Goal: Task Accomplishment & Management: Manage account settings

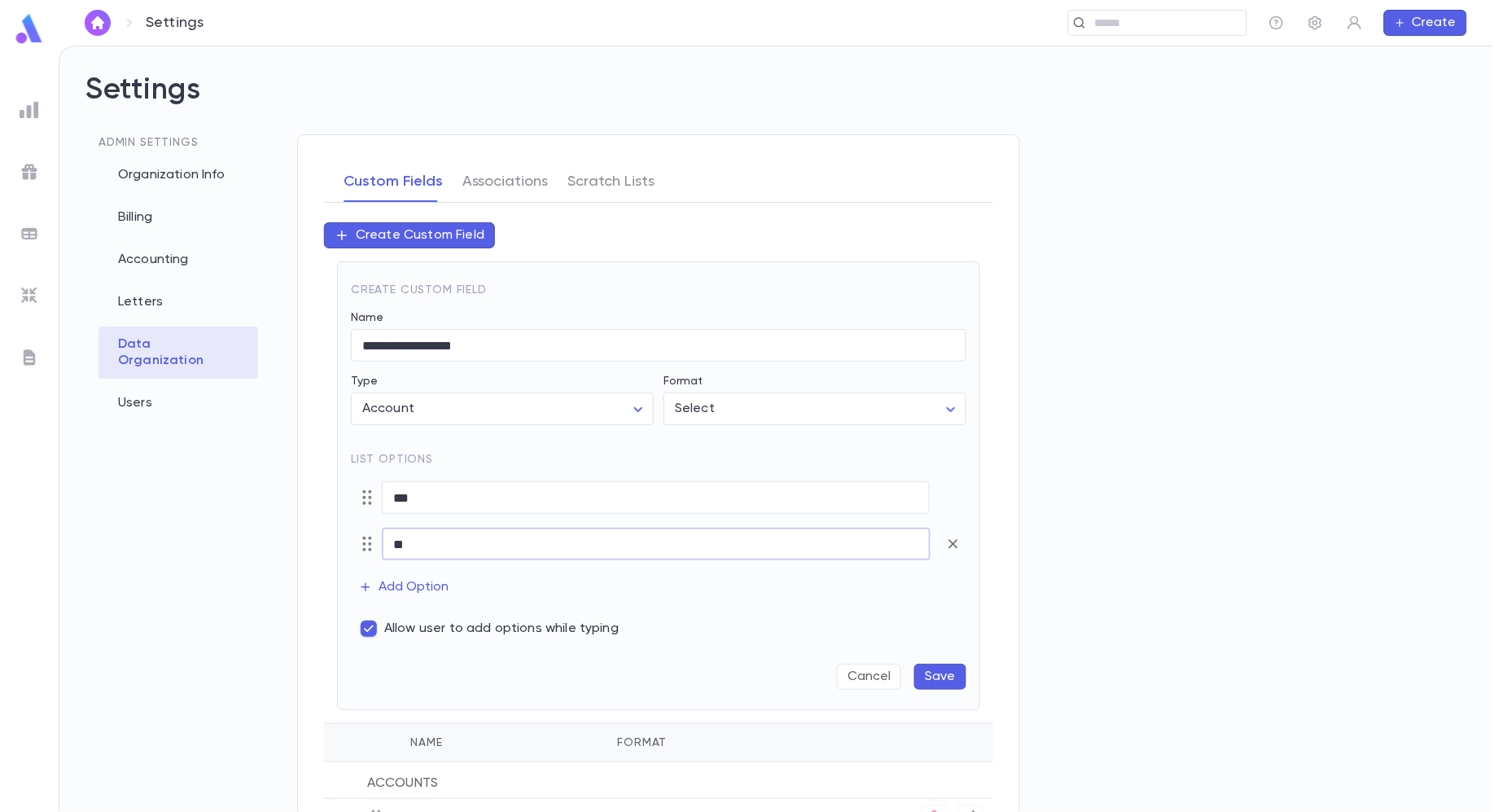
type input "**"
click at [436, 626] on span "Allow user to add options while typing" at bounding box center [502, 628] width 235 height 16
click at [698, 333] on input "**********" at bounding box center [658, 345] width 615 height 32
click at [687, 339] on input "**********" at bounding box center [658, 345] width 615 height 32
click at [723, 405] on body "**********" at bounding box center [746, 428] width 1493 height 766
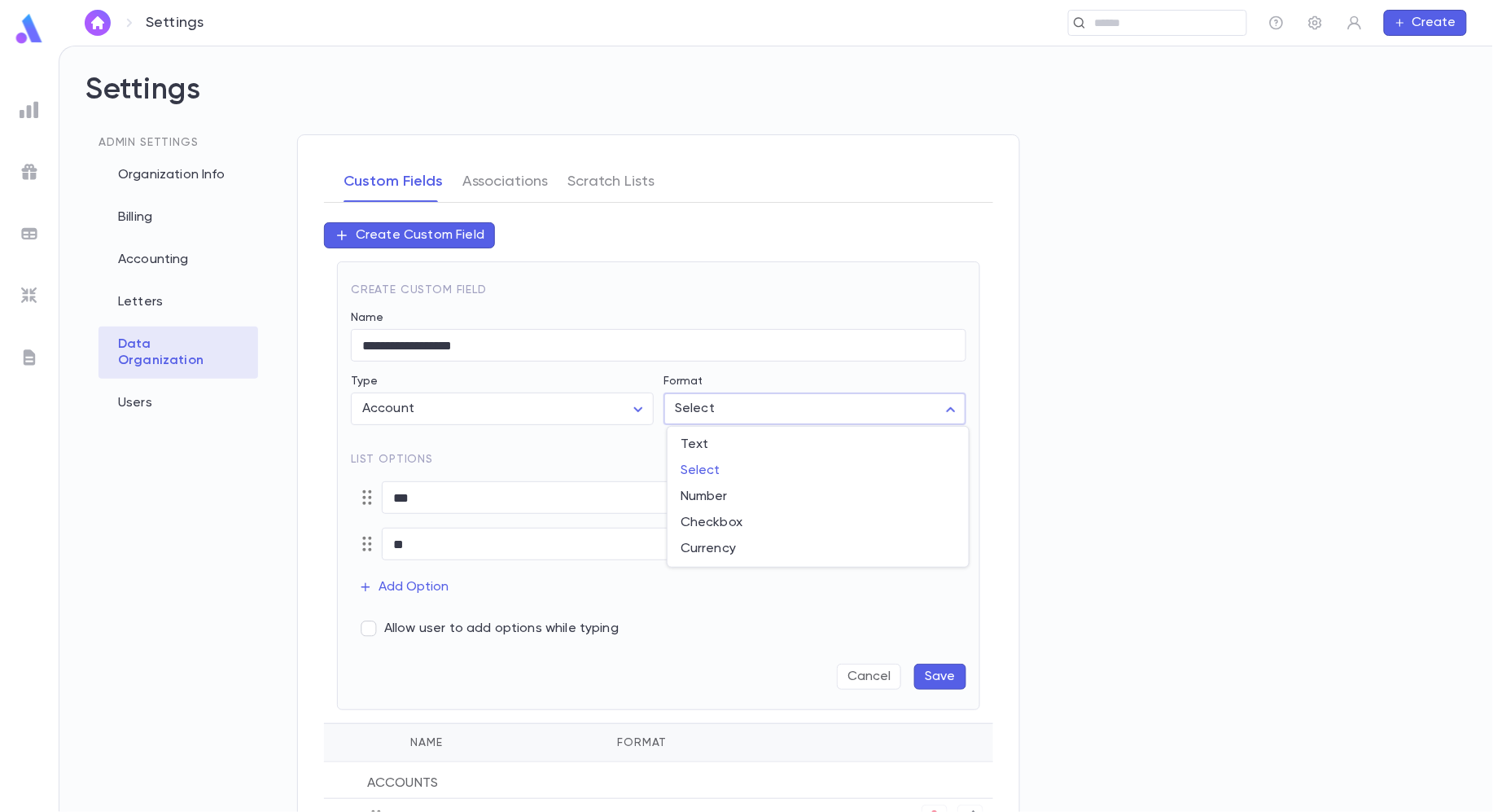
click at [714, 402] on div at bounding box center [746, 406] width 1493 height 812
click at [942, 675] on button "Save" at bounding box center [940, 677] width 52 height 26
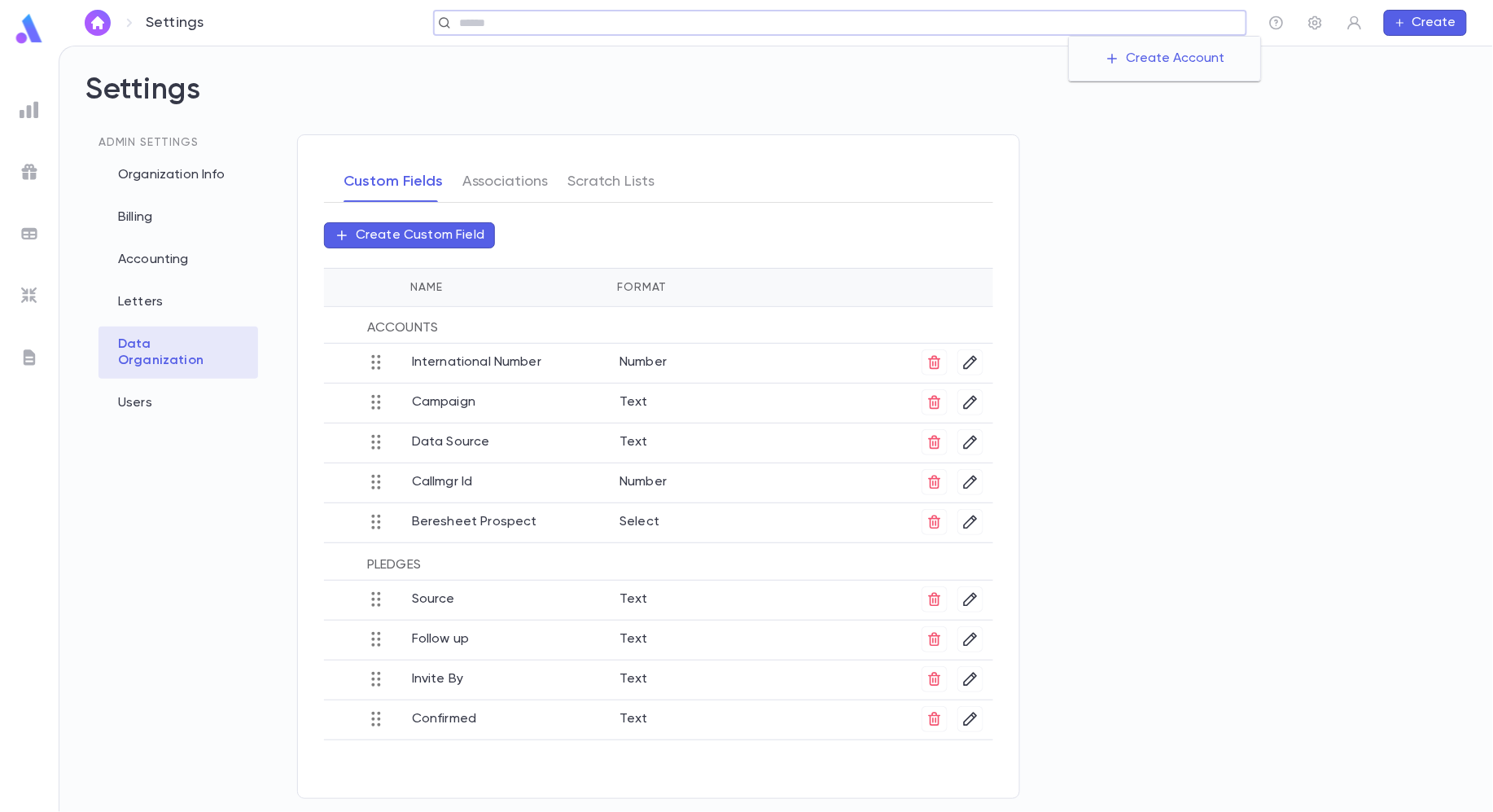
click at [1171, 25] on input "text" at bounding box center [847, 23] width 786 height 16
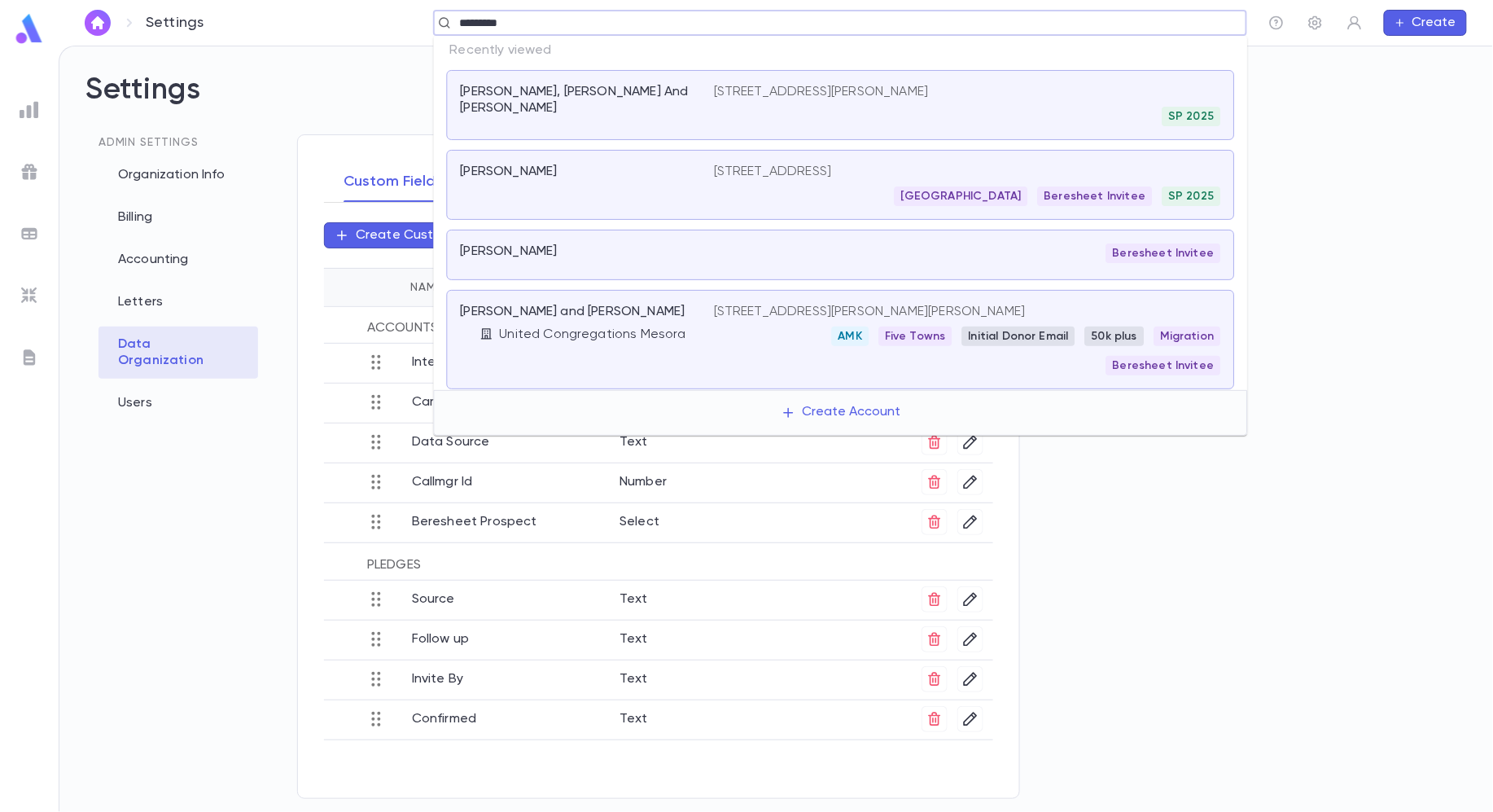
type input "*********"
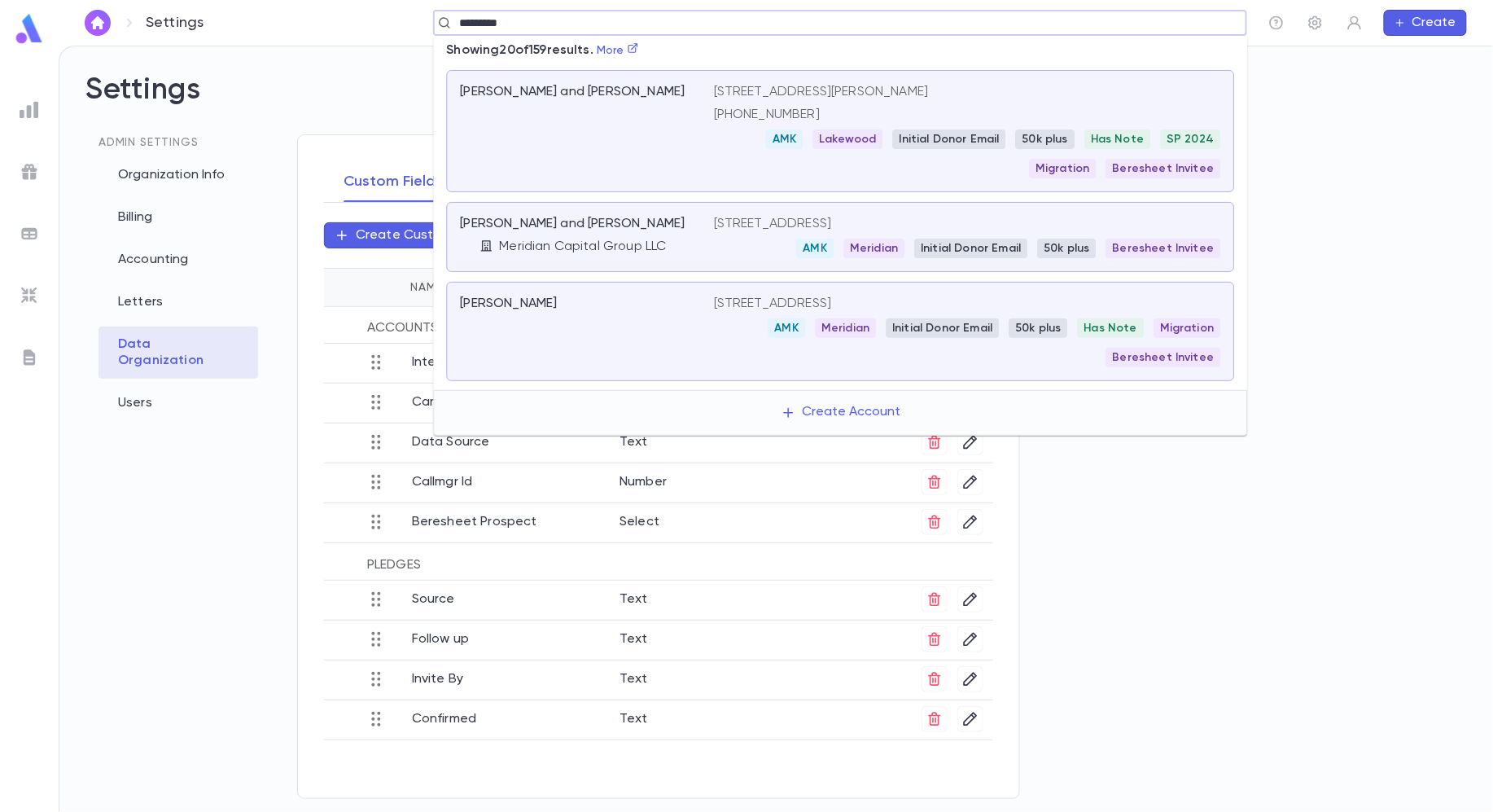
click at [681, 114] on div "[PERSON_NAME] and [PERSON_NAME]" at bounding box center [587, 131] width 253 height 95
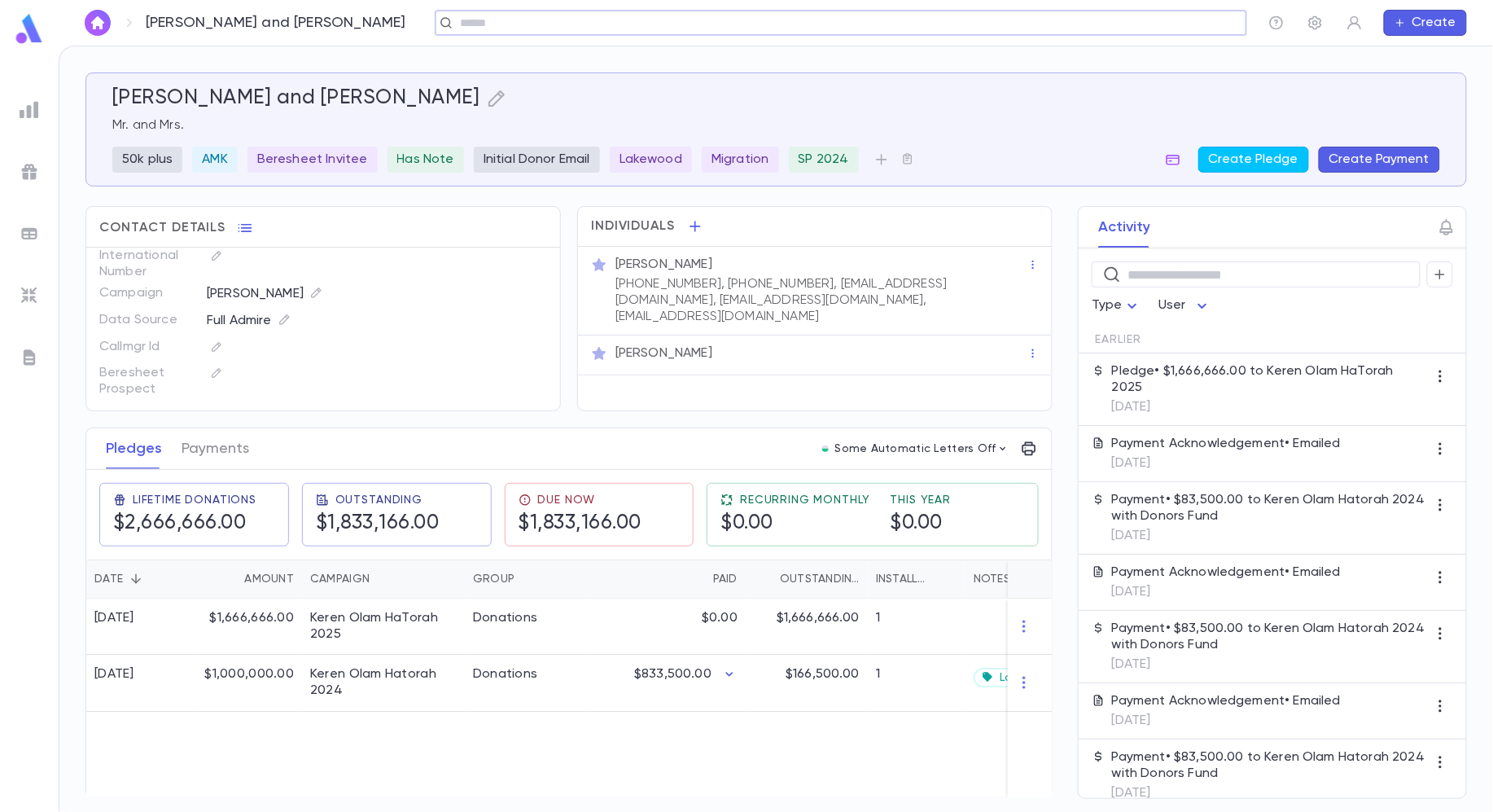
scroll to position [380, 0]
click at [216, 371] on icon "button" at bounding box center [217, 373] width 12 height 12
click at [337, 415] on input "text" at bounding box center [338, 419] width 168 height 31
click at [334, 336] on div at bounding box center [746, 406] width 1493 height 812
click at [216, 372] on icon "button" at bounding box center [217, 372] width 12 height 12
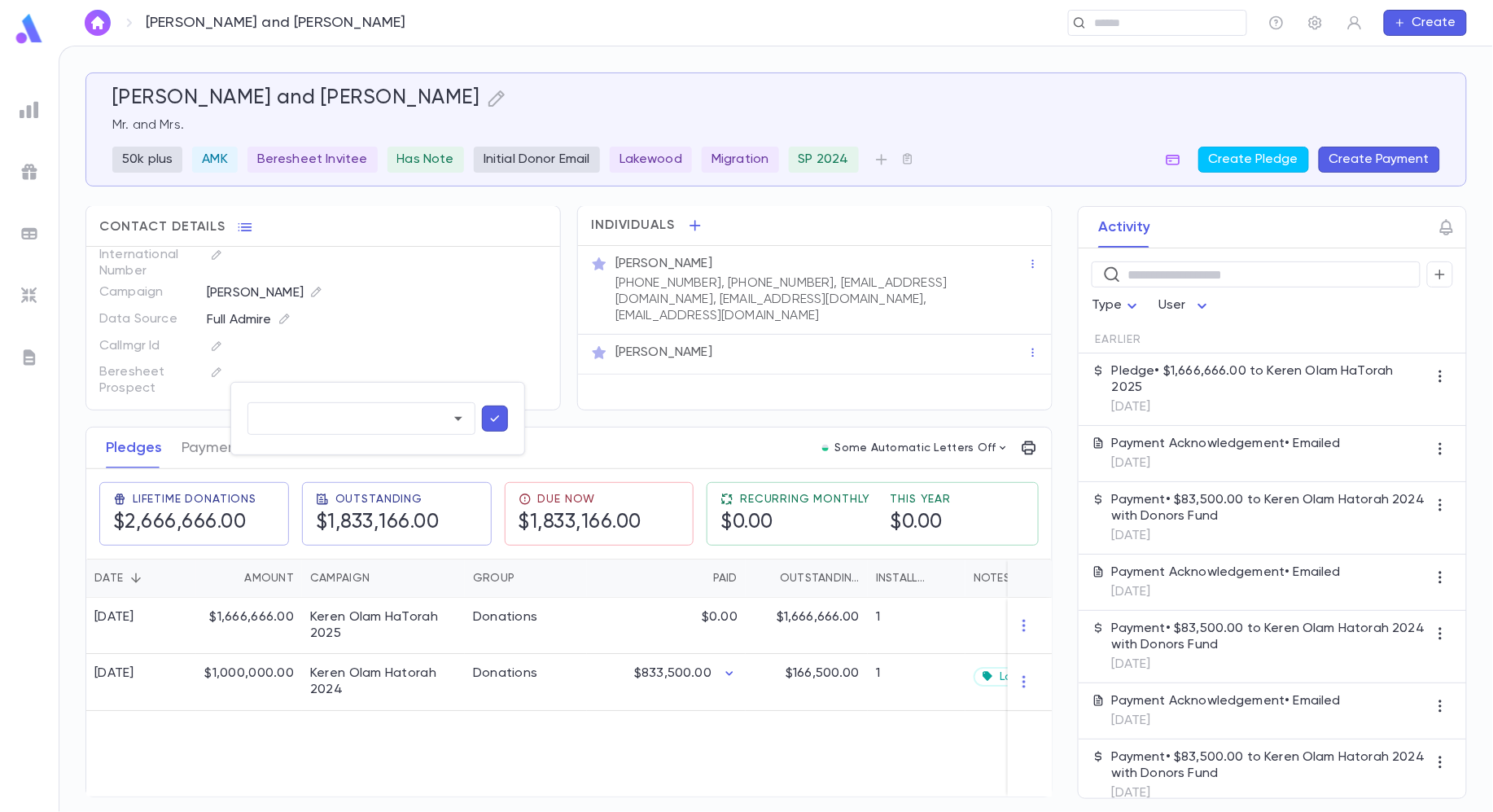
click at [257, 366] on div at bounding box center [746, 406] width 1493 height 812
click at [1112, 17] on input "text" at bounding box center [1152, 23] width 126 height 16
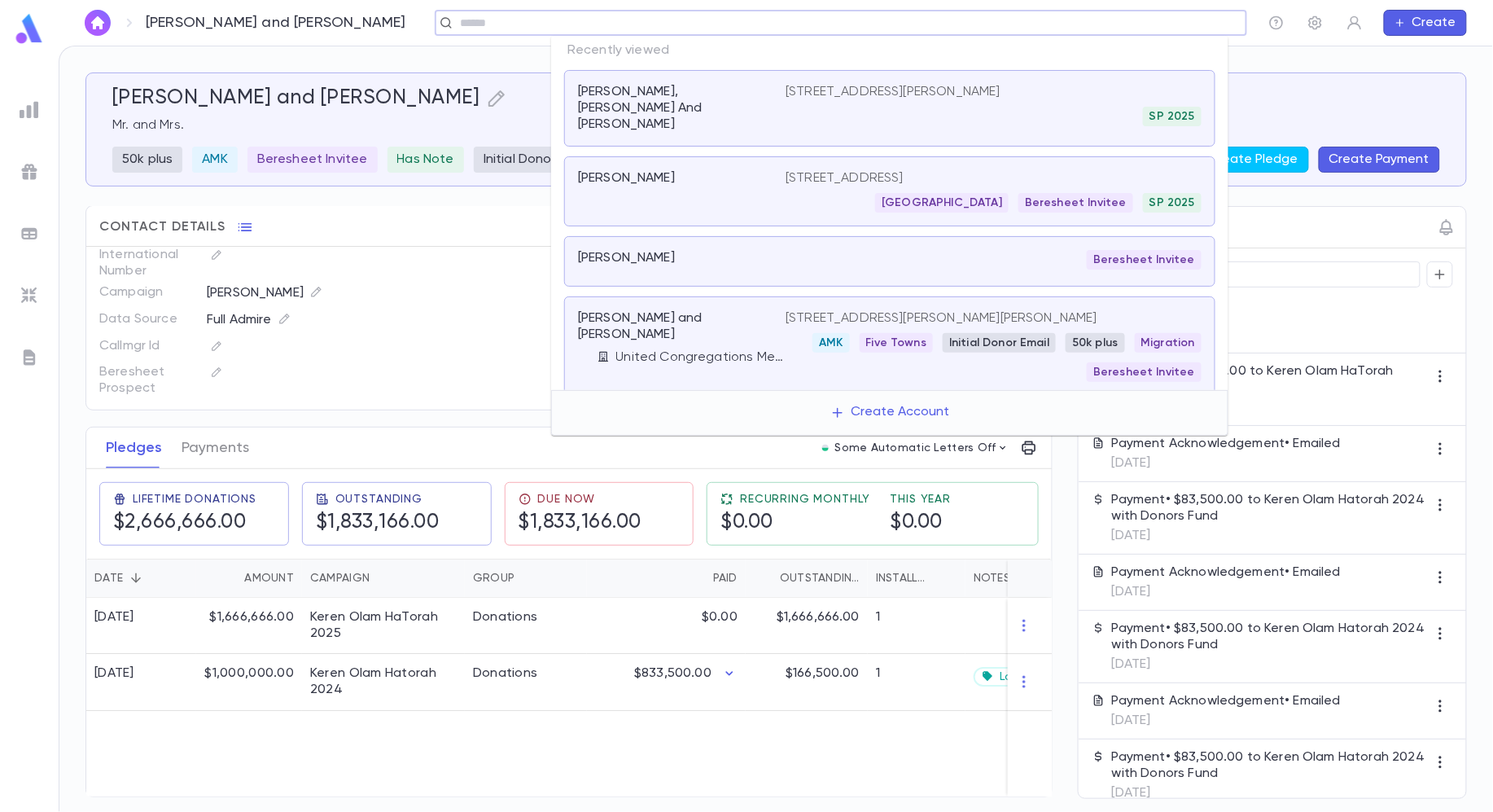
scroll to position [380, 0]
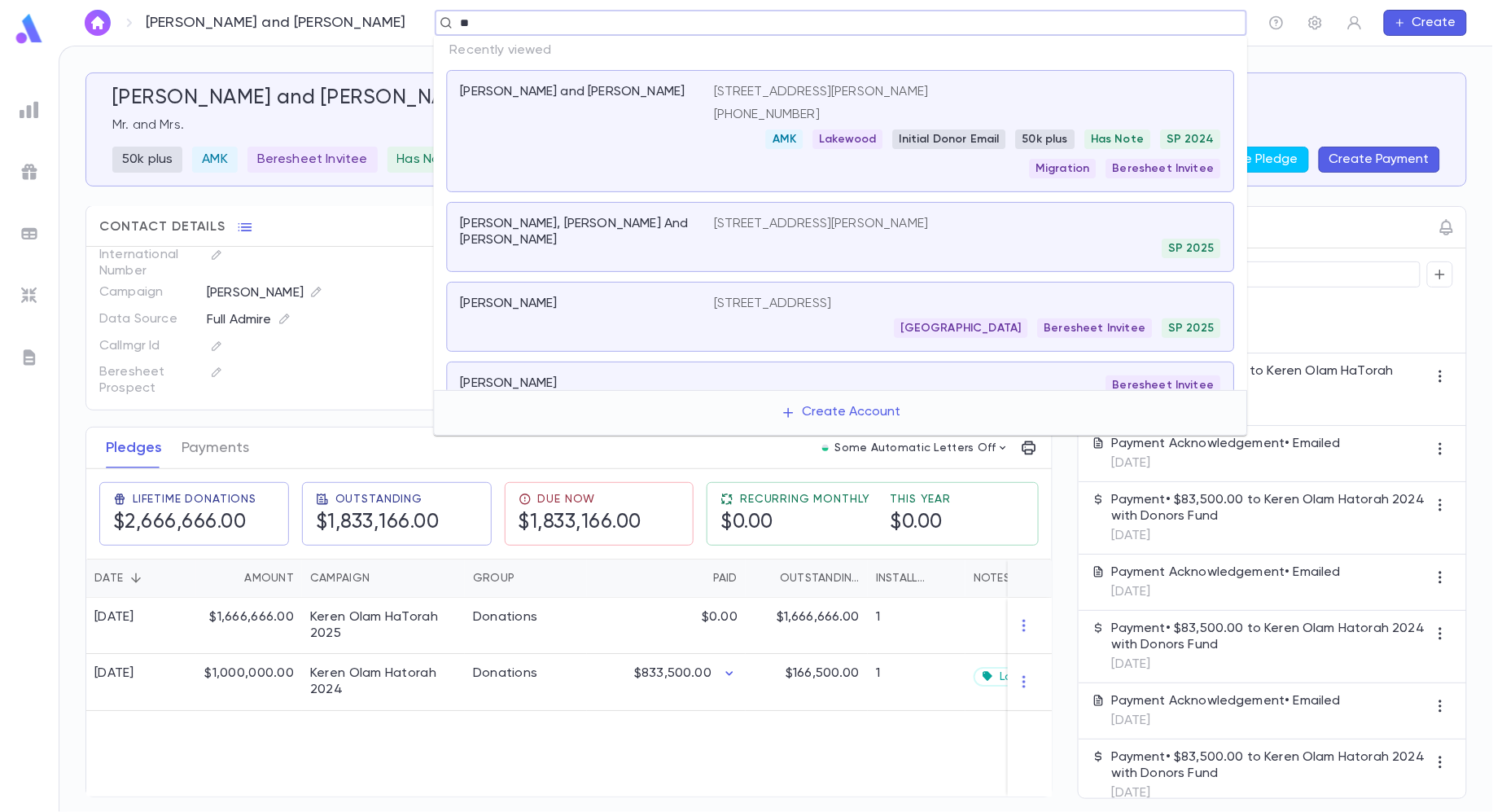
type input "*"
type input "**********"
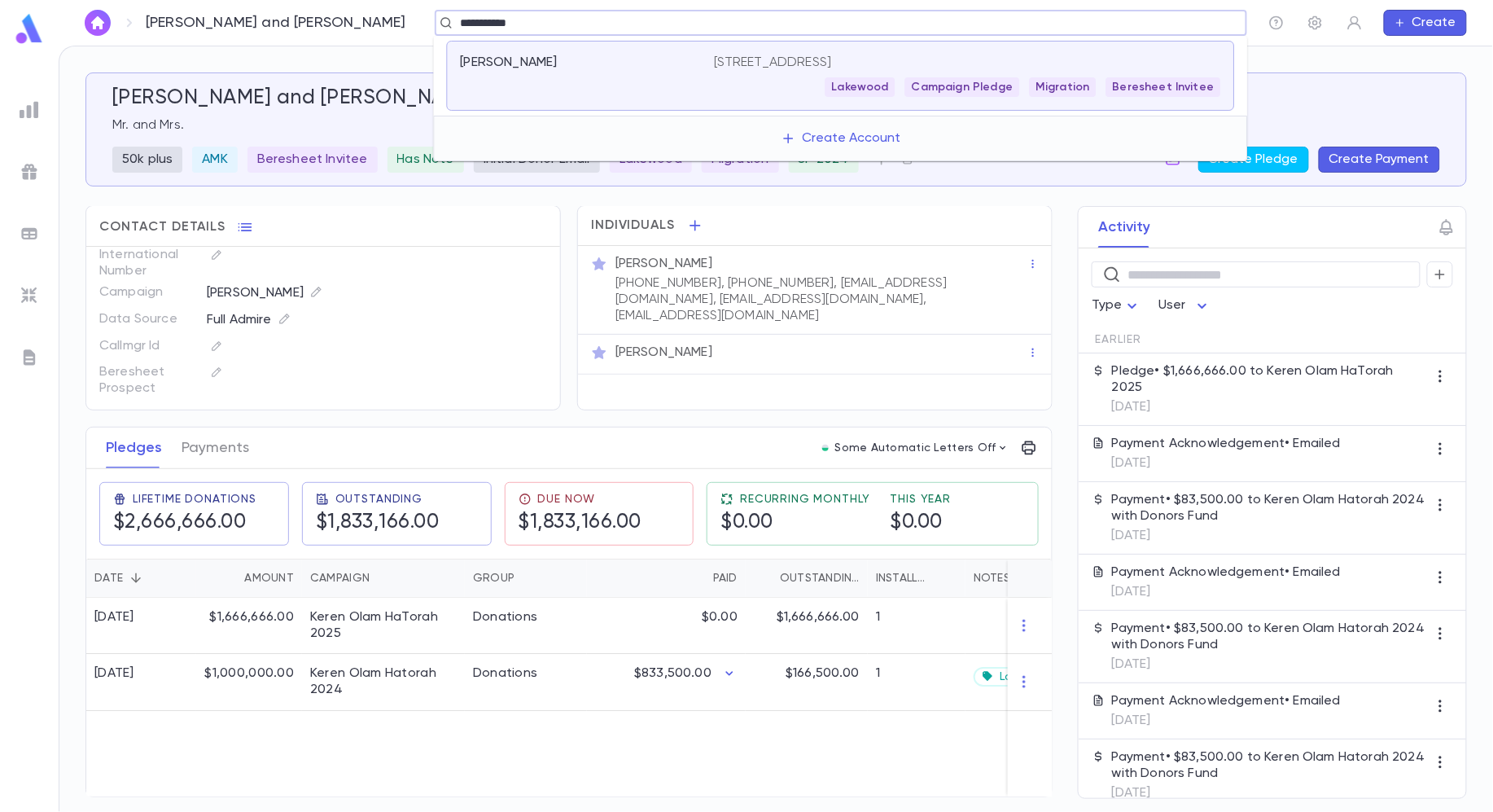
click at [685, 72] on div "[PERSON_NAME]" at bounding box center [587, 75] width 253 height 42
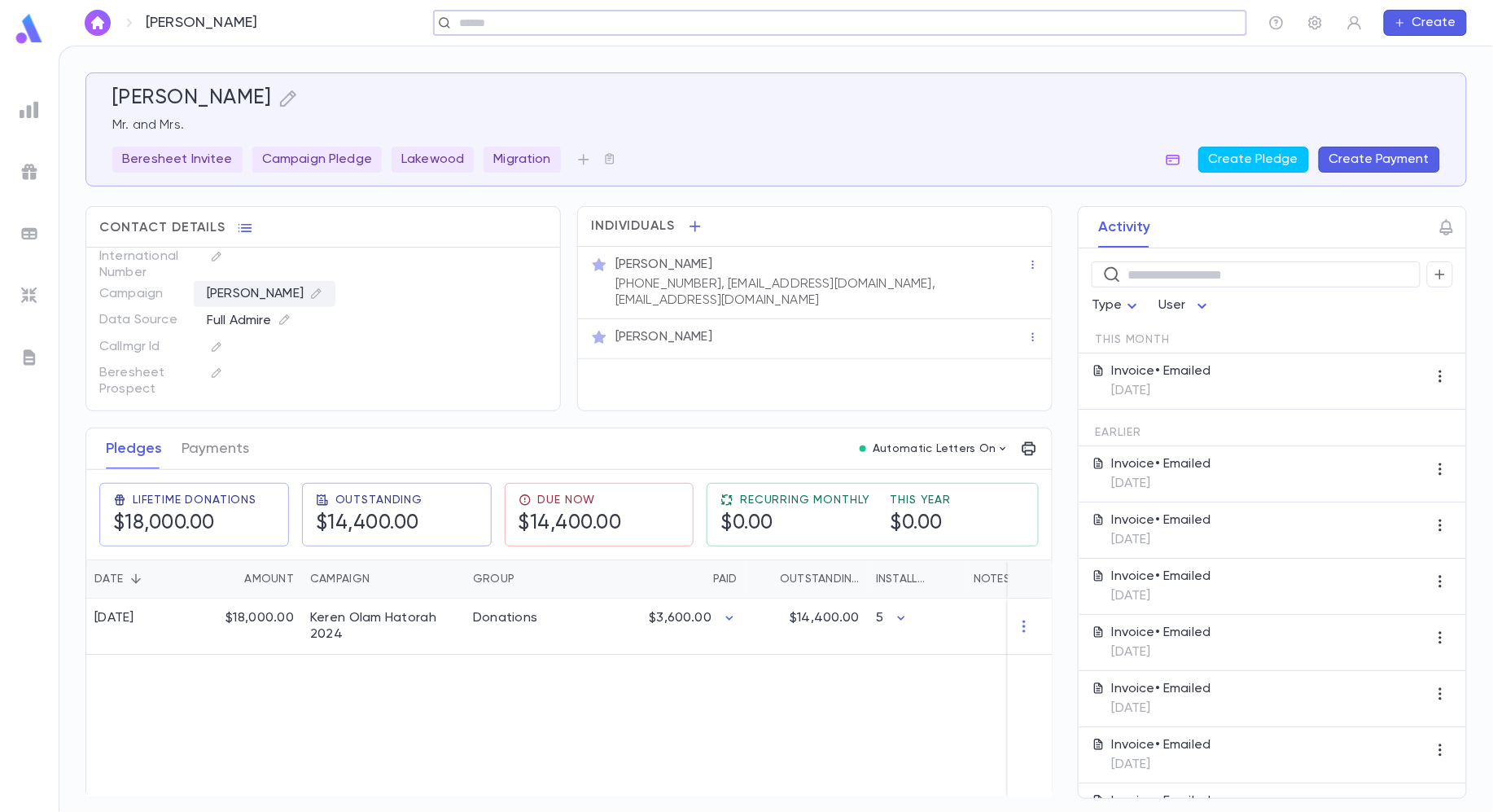
scroll to position [144, 0]
click at [222, 369] on icon "button" at bounding box center [217, 373] width 12 height 12
click at [254, 358] on div at bounding box center [746, 406] width 1493 height 812
click at [222, 370] on icon "button" at bounding box center [217, 373] width 12 height 12
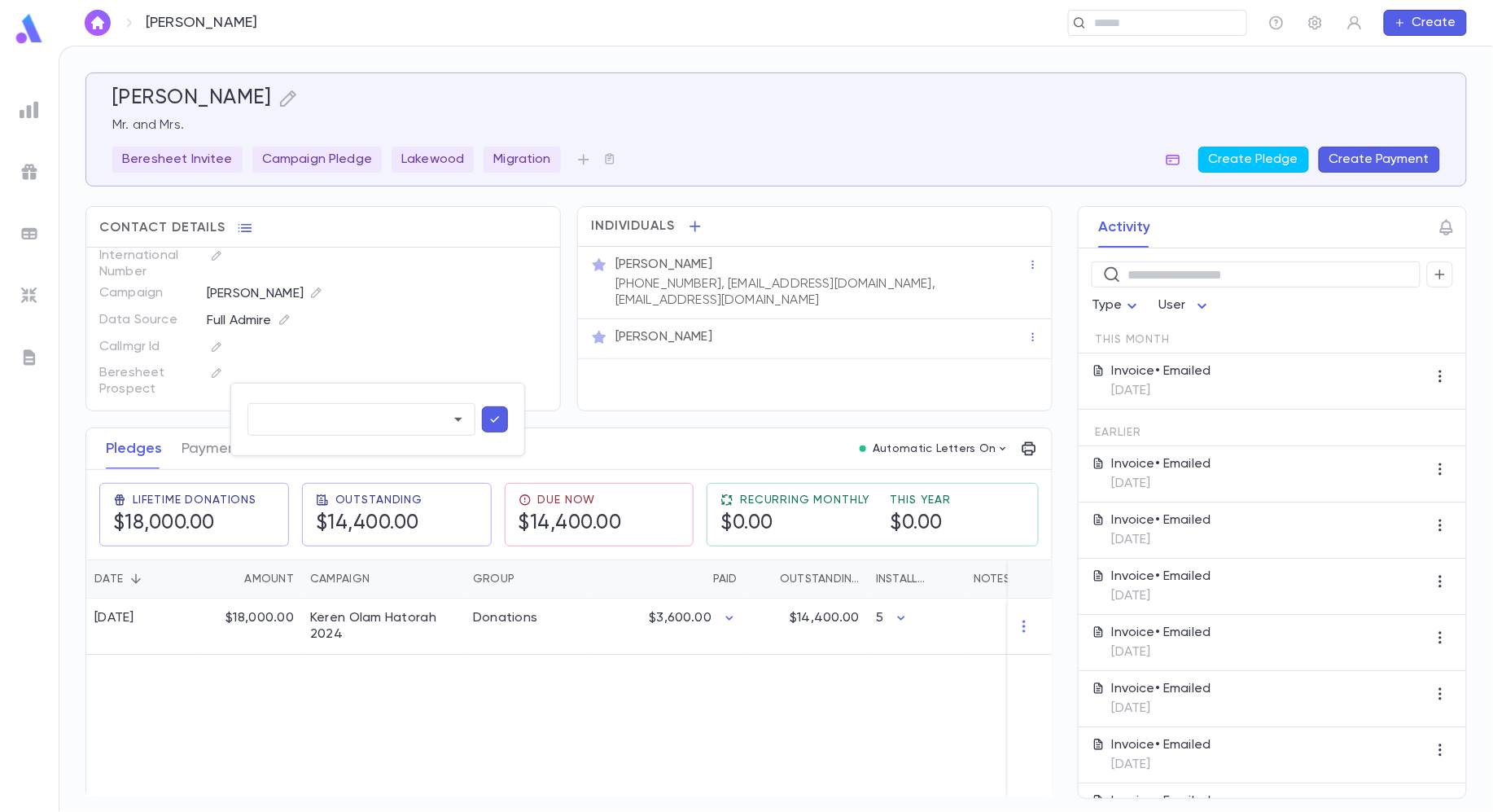
click at [212, 372] on div at bounding box center [746, 406] width 1493 height 812
click at [212, 372] on icon "button" at bounding box center [217, 373] width 12 height 12
click at [296, 421] on input "text" at bounding box center [338, 419] width 168 height 31
click at [282, 384] on div "​" at bounding box center [378, 419] width 293 height 72
click at [199, 405] on div at bounding box center [746, 406] width 1493 height 812
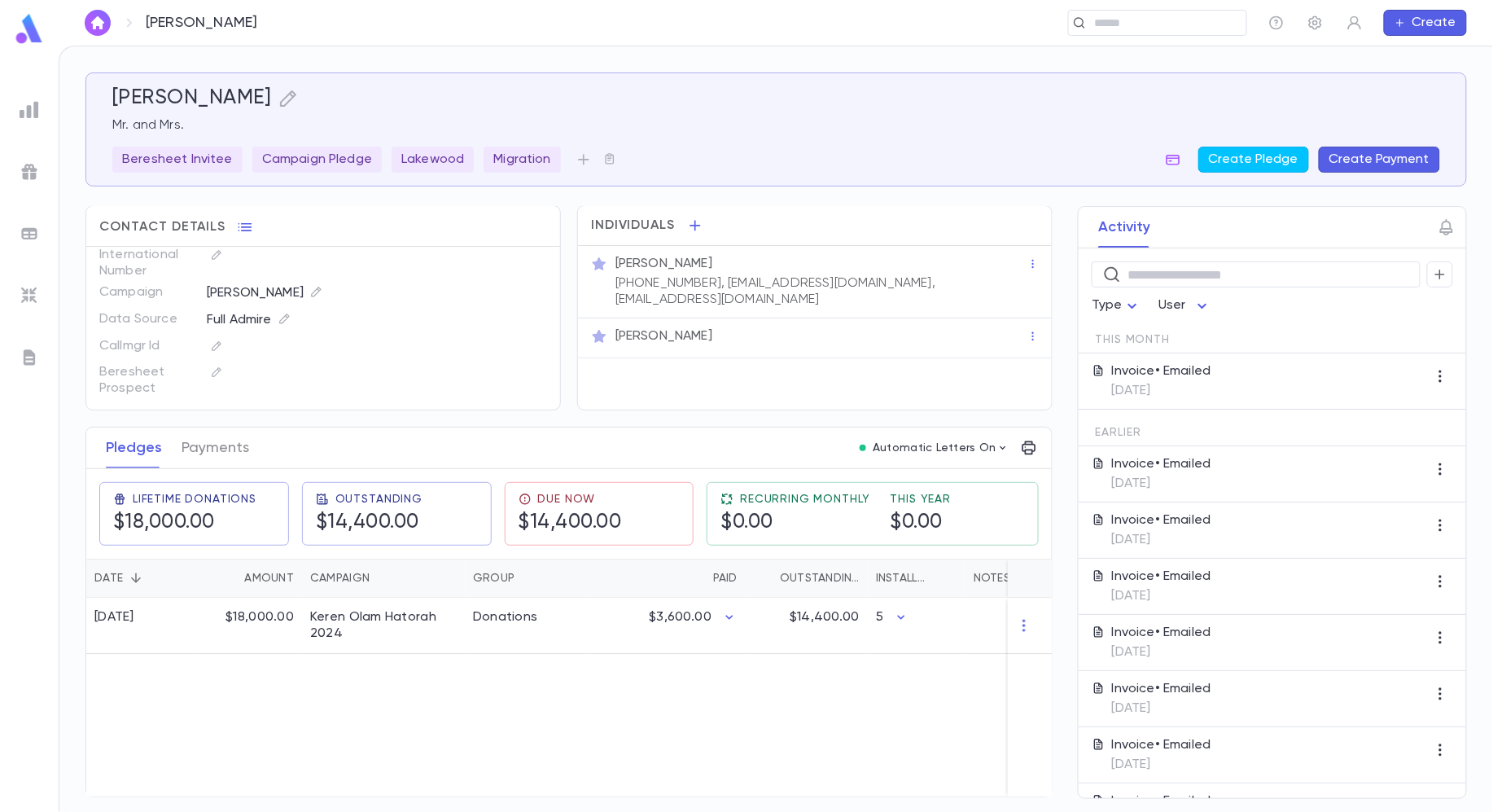
scroll to position [0, 0]
click at [222, 347] on icon "button" at bounding box center [217, 346] width 12 height 12
click at [250, 334] on div at bounding box center [746, 406] width 1493 height 812
click at [215, 343] on icon "button" at bounding box center [217, 346] width 12 height 12
click at [239, 330] on div at bounding box center [746, 406] width 1493 height 812
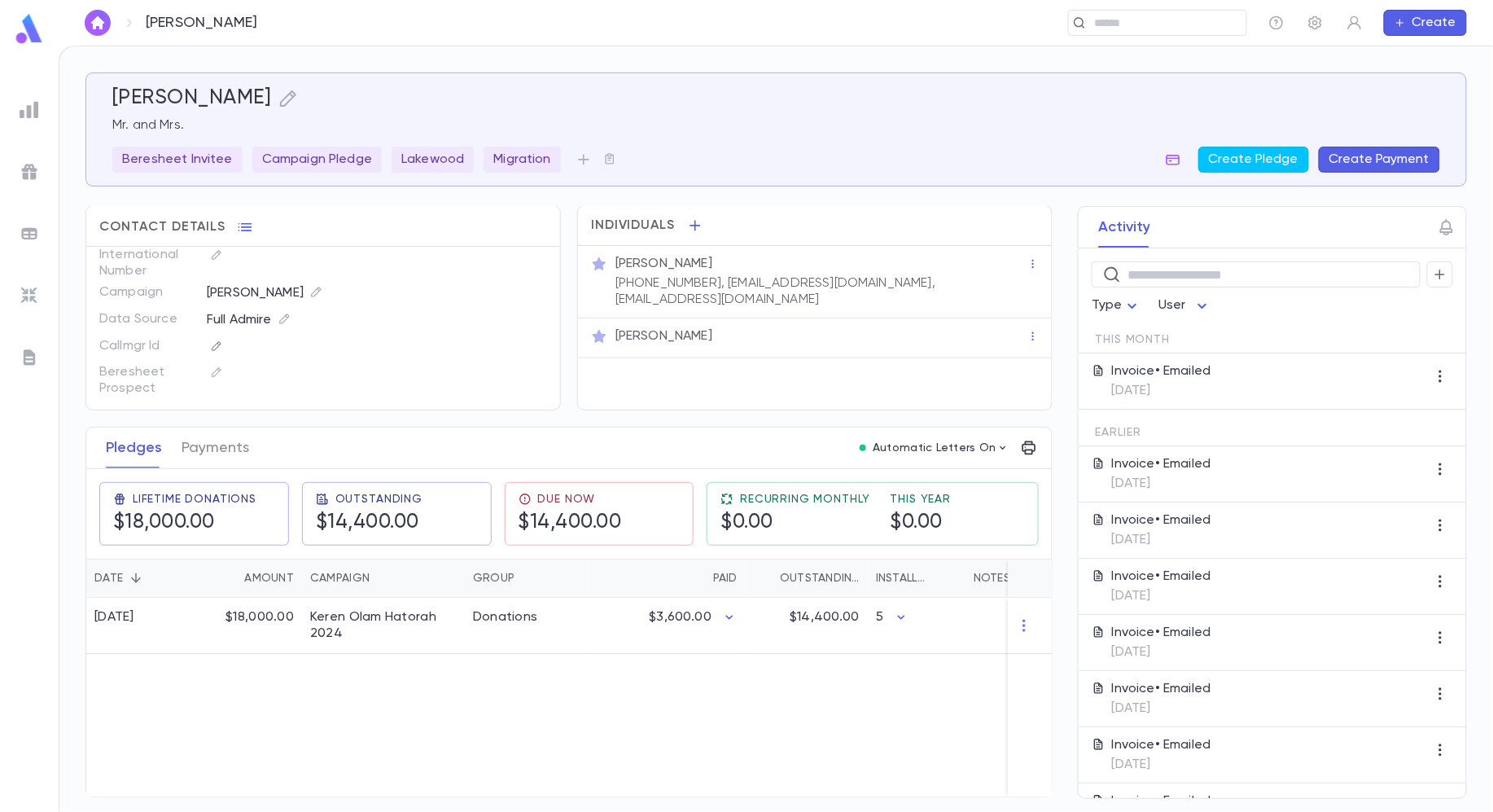
click at [219, 342] on icon "button" at bounding box center [216, 345] width 9 height 9
click at [209, 370] on div at bounding box center [746, 406] width 1493 height 812
click at [220, 372] on icon "button" at bounding box center [217, 372] width 12 height 12
click at [199, 356] on div at bounding box center [746, 406] width 1493 height 812
click at [207, 370] on button "button" at bounding box center [217, 372] width 20 height 20
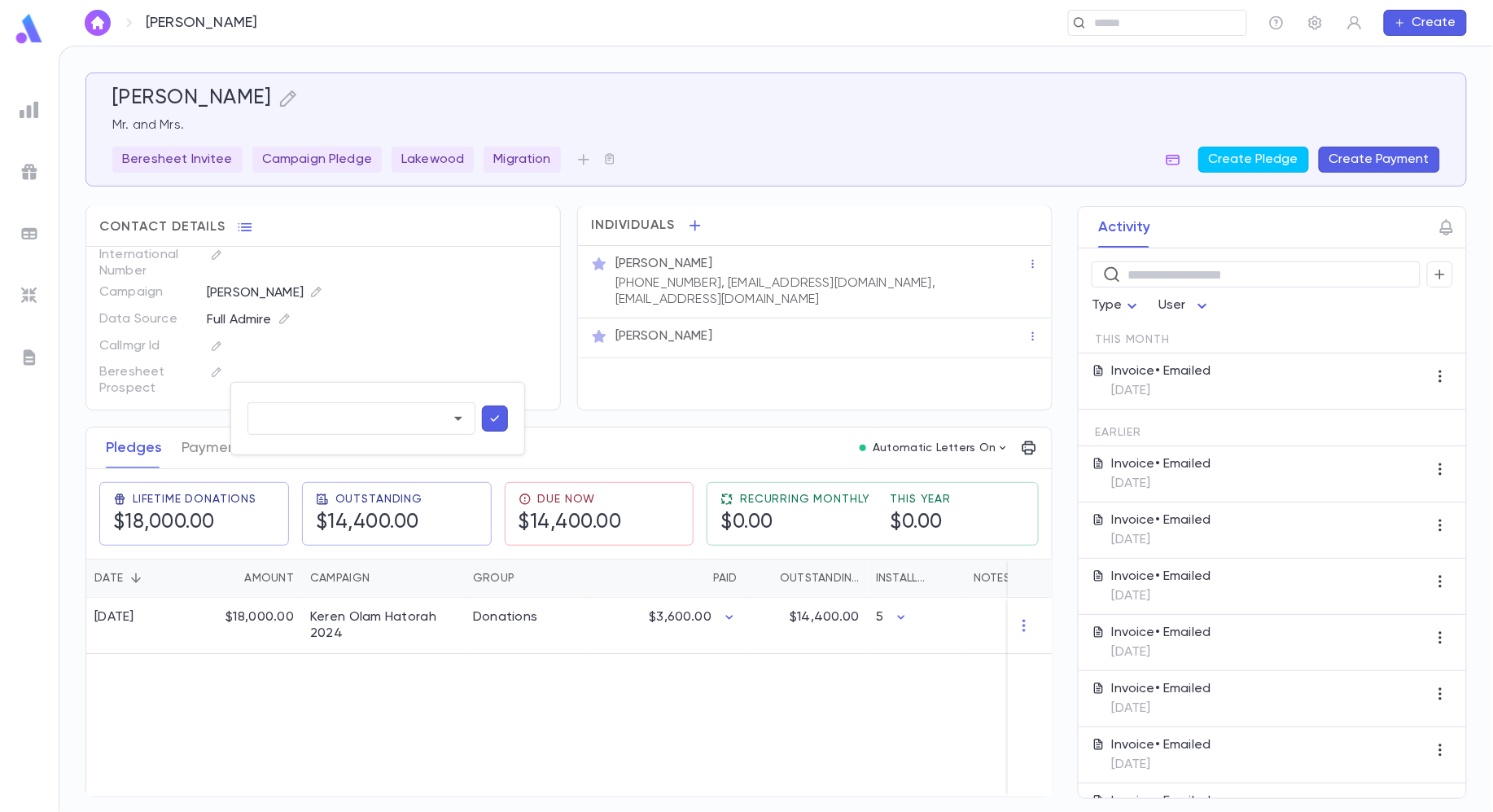
click at [278, 346] on div at bounding box center [746, 406] width 1493 height 812
click at [49, 37] on div at bounding box center [29, 31] width 58 height 36
click at [35, 35] on img at bounding box center [30, 29] width 33 height 32
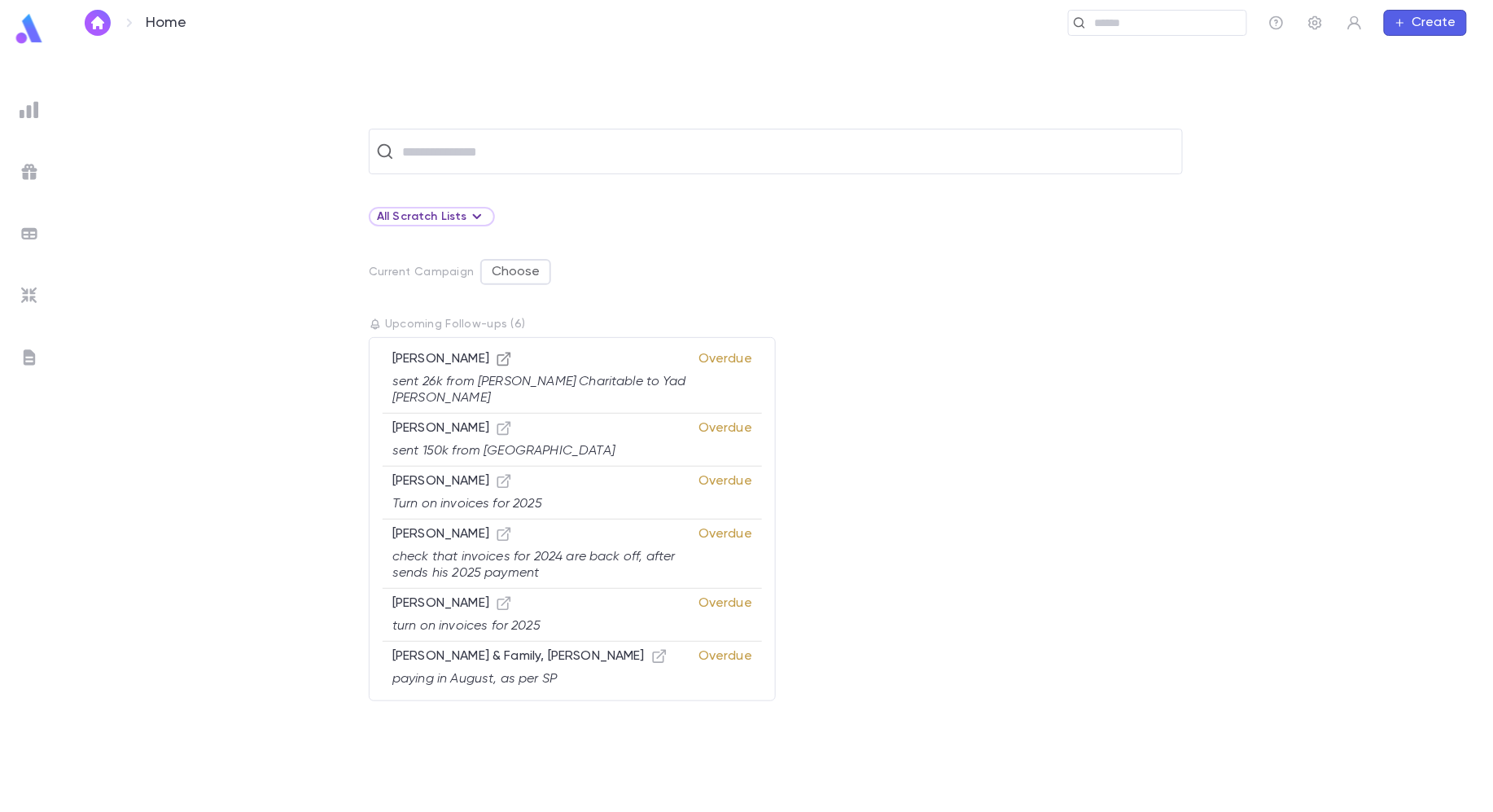
click at [496, 359] on icon "button" at bounding box center [504, 359] width 16 height 16
click at [1313, 18] on icon "button" at bounding box center [1316, 23] width 16 height 16
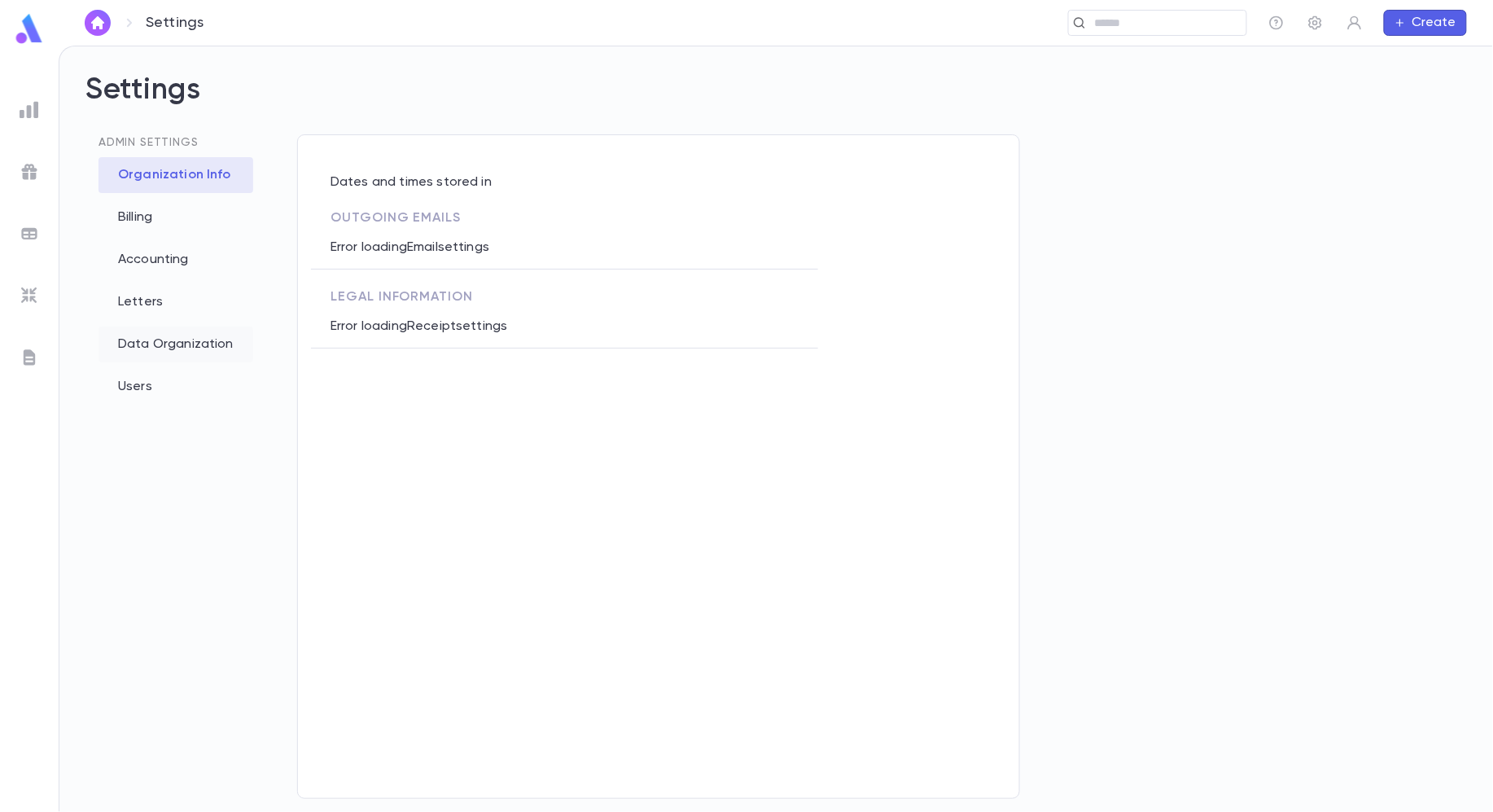
click at [158, 347] on div "Data Organization" at bounding box center [176, 343] width 155 height 35
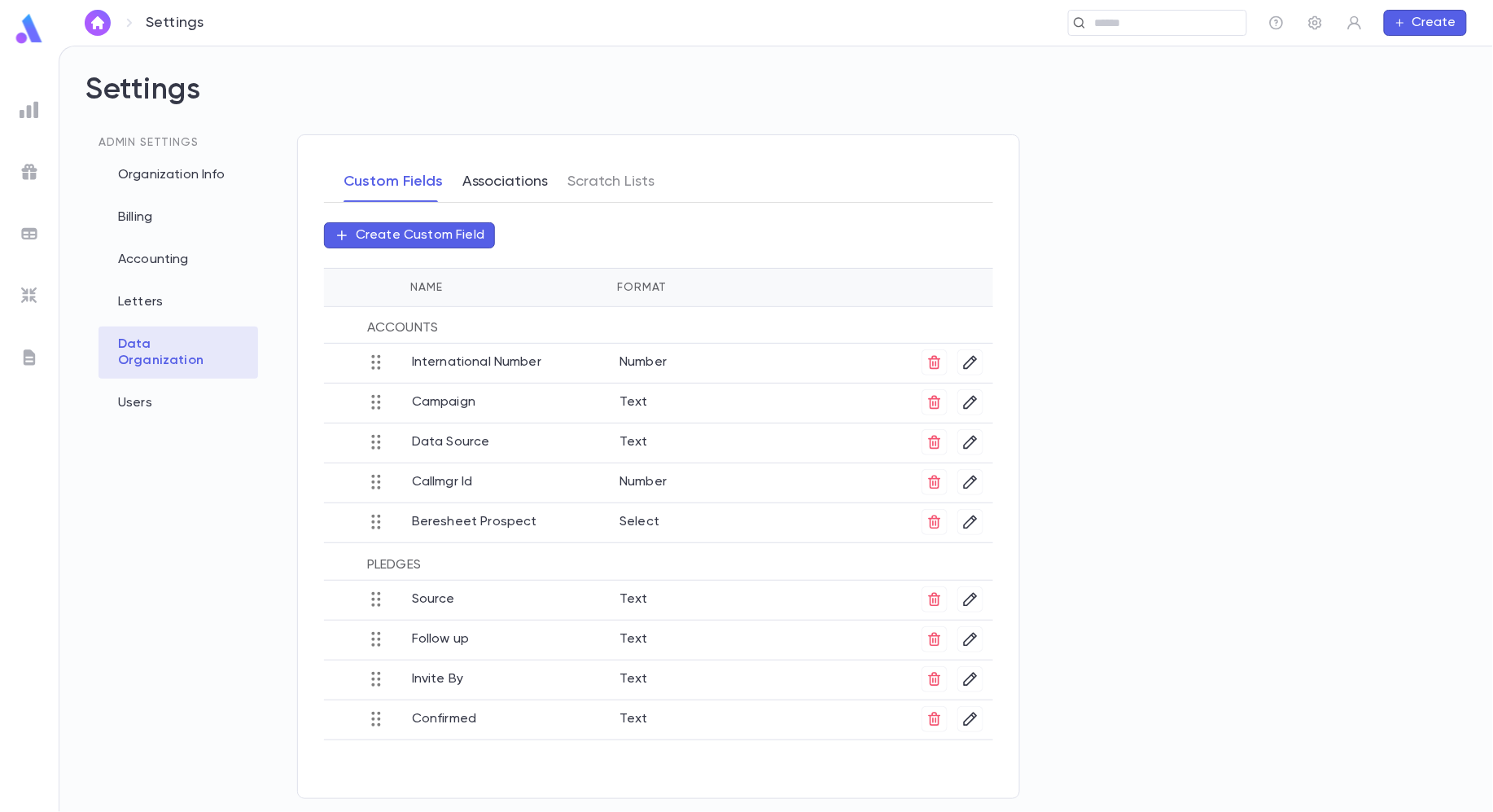
click at [502, 183] on button "Associations" at bounding box center [506, 181] width 86 height 40
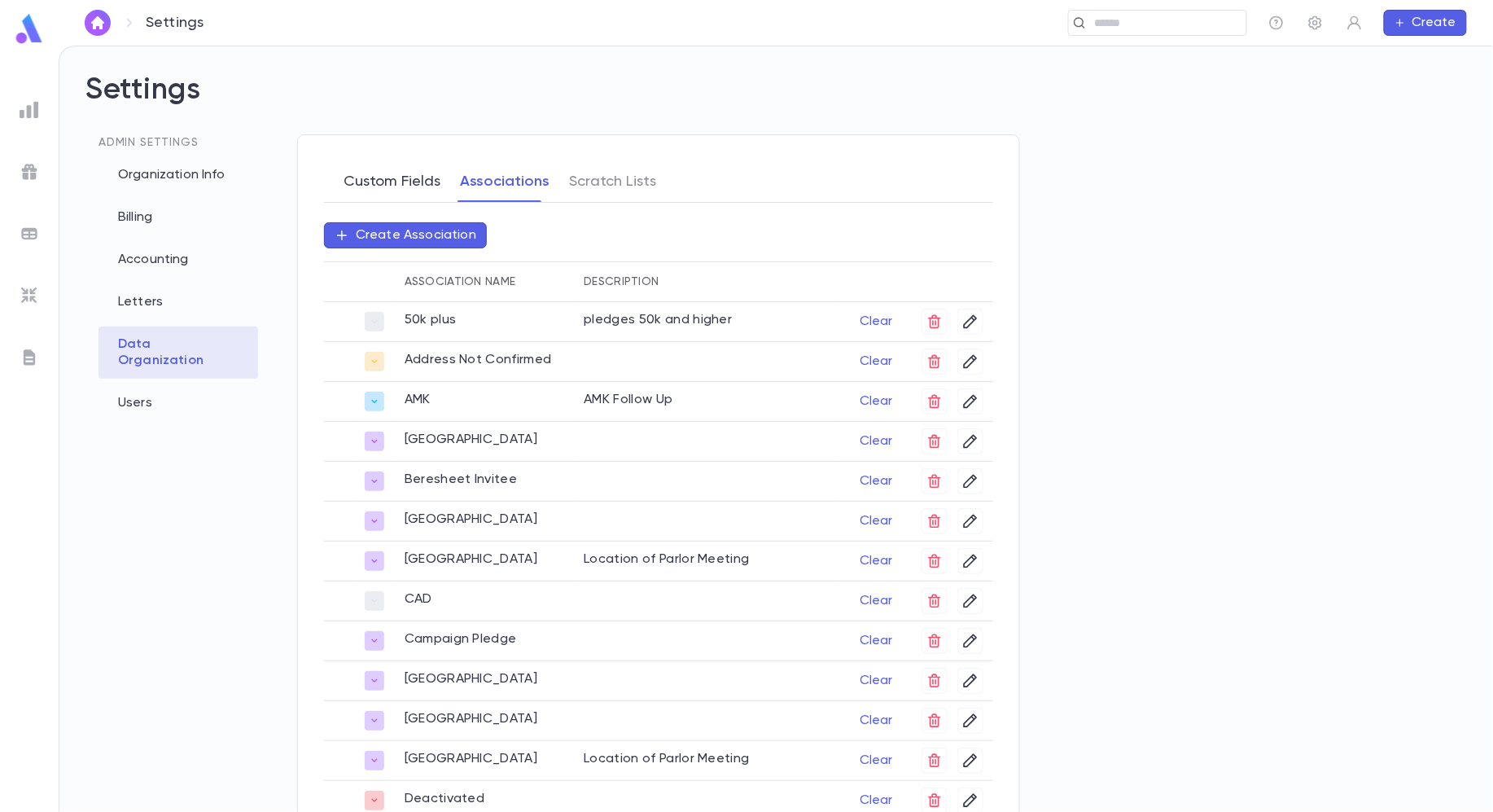
click at [389, 178] on button "Custom Fields" at bounding box center [392, 181] width 97 height 40
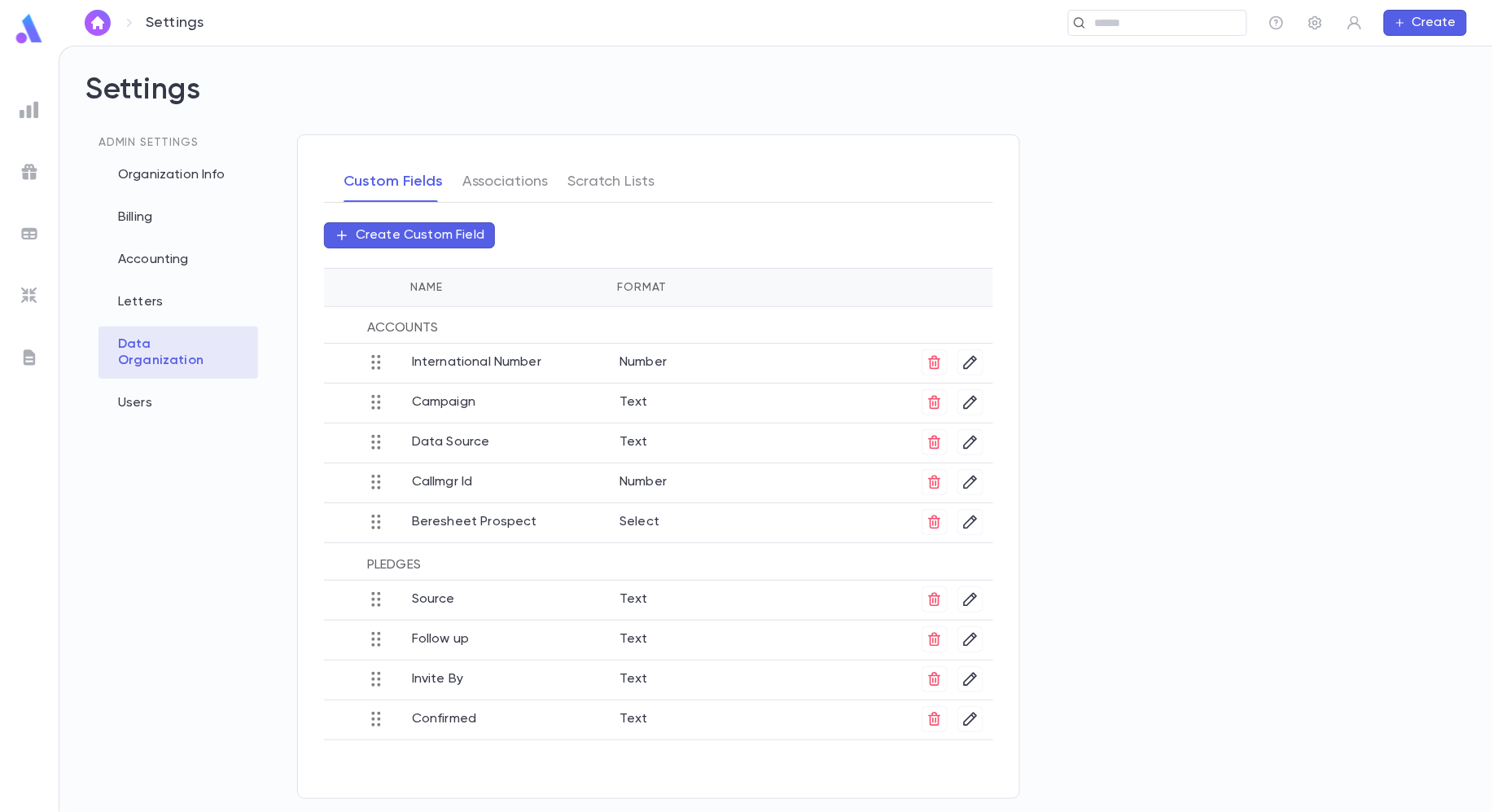
click at [498, 513] on p "Beresheet Prospect" at bounding box center [516, 520] width 208 height 21
click at [461, 492] on div "Callmgr Id" at bounding box center [516, 482] width 208 height 27
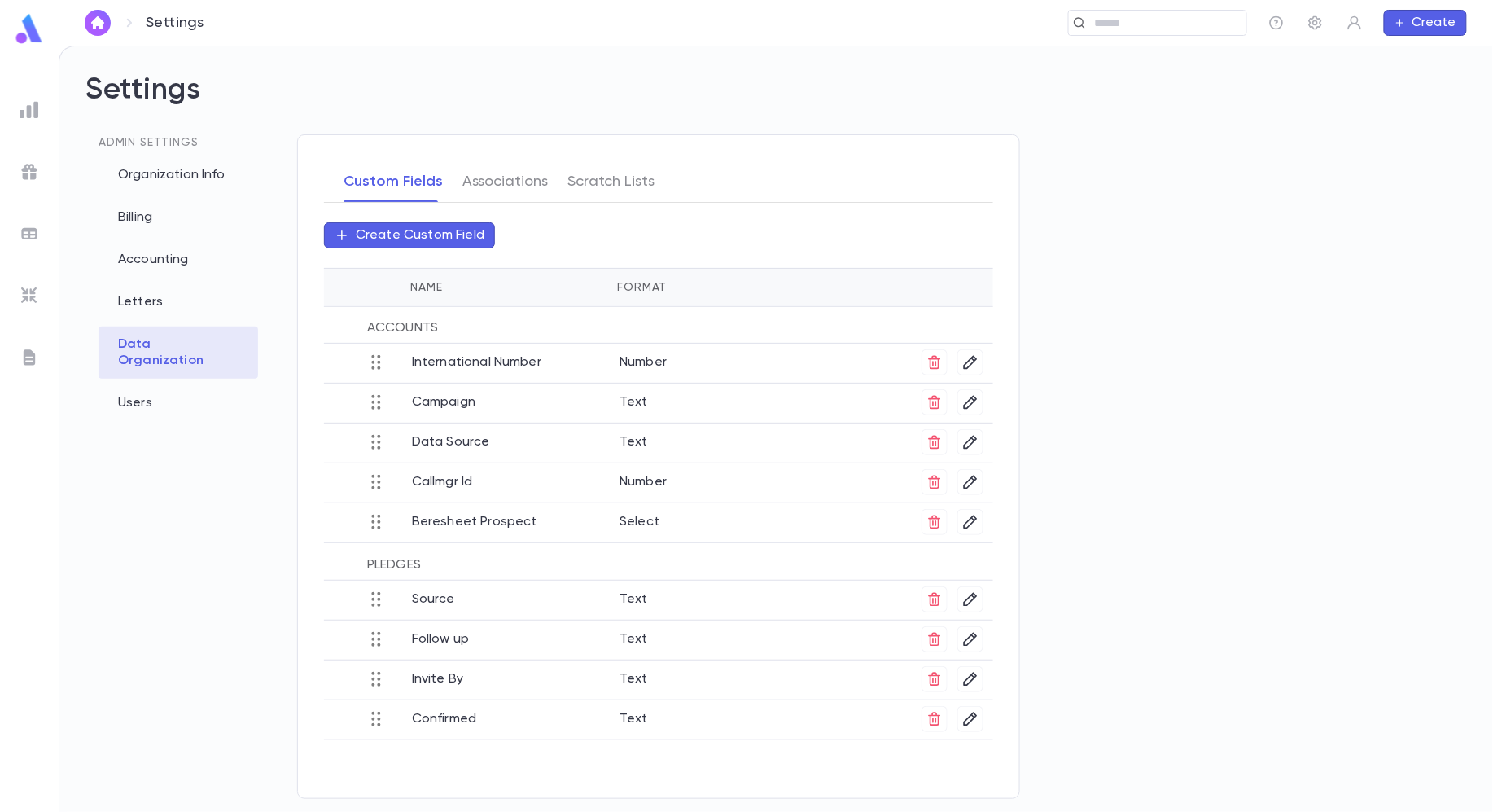
click at [470, 447] on p "Data Source" at bounding box center [516, 440] width 208 height 21
click at [533, 447] on p "Data Source" at bounding box center [516, 440] width 208 height 21
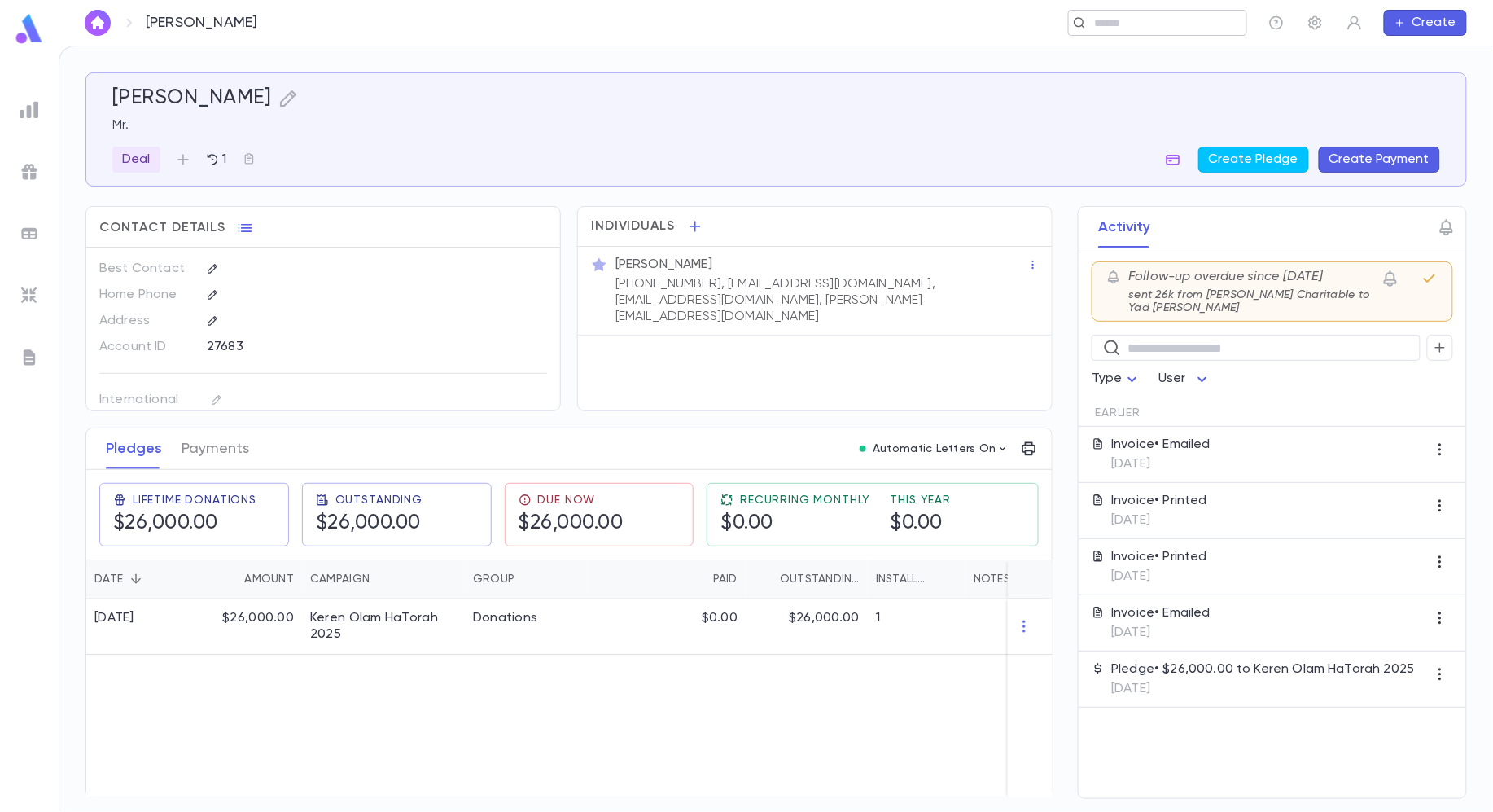
click at [1215, 20] on input "text" at bounding box center [1164, 23] width 151 height 16
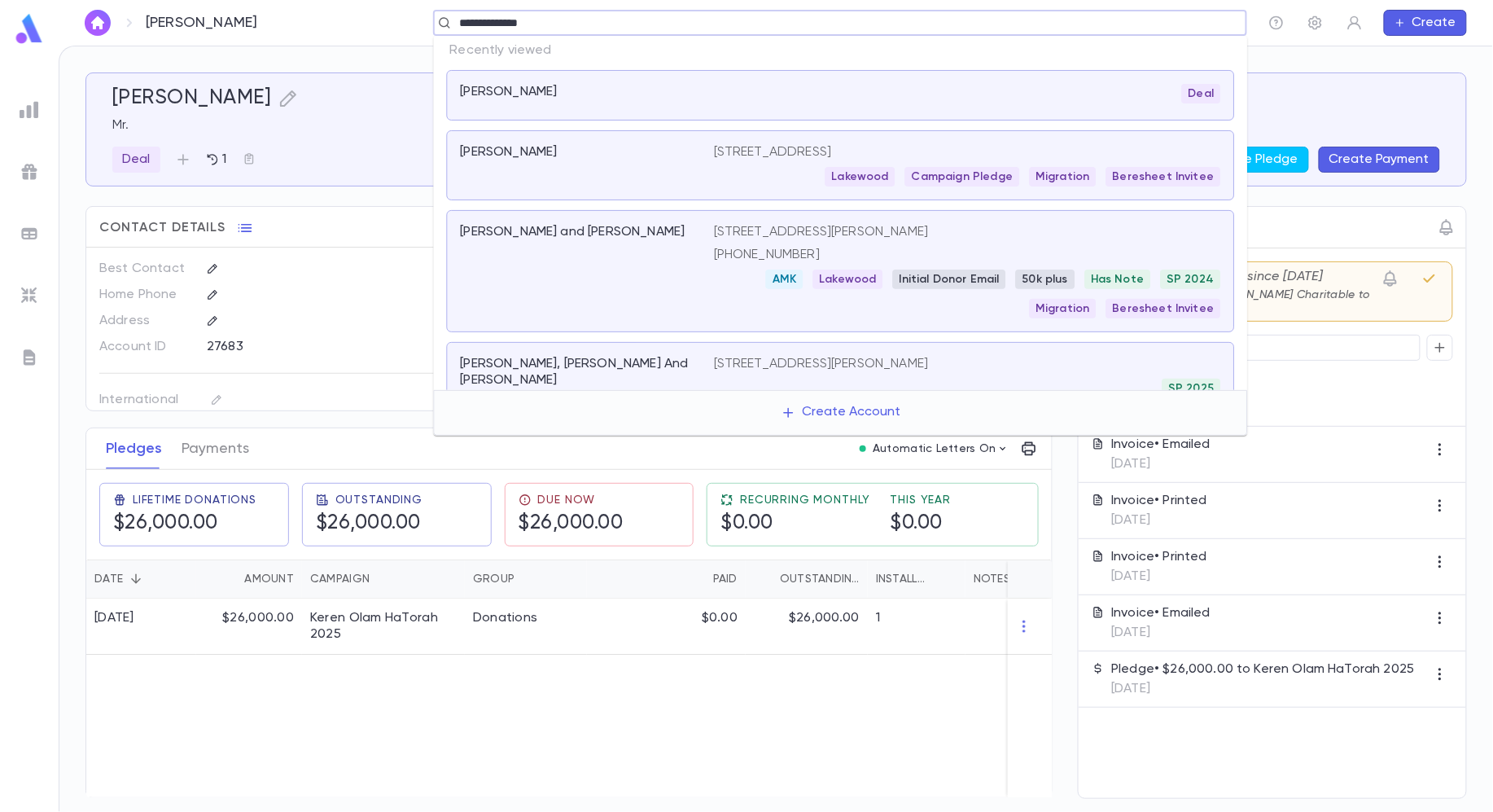
type input "**********"
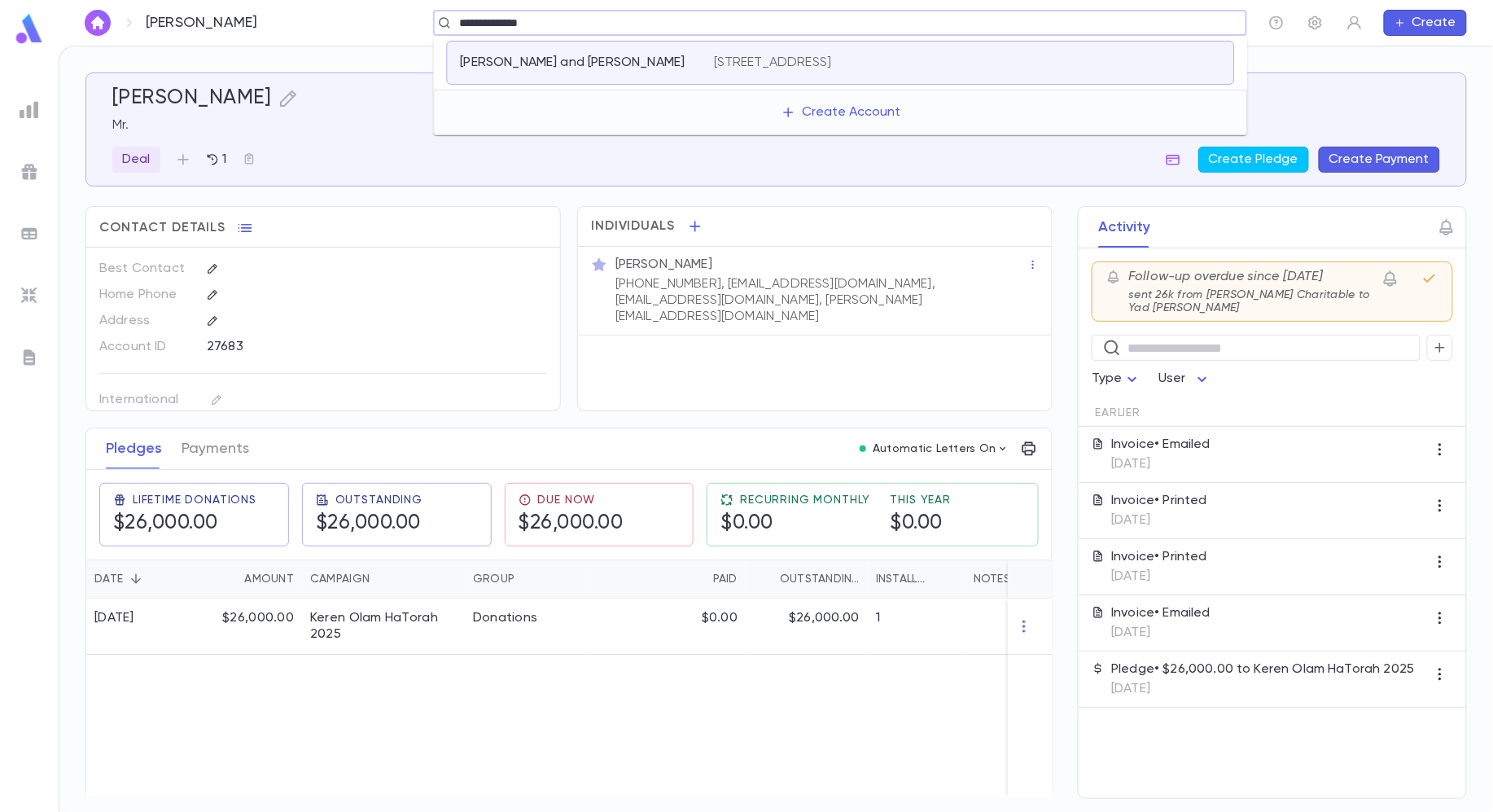
click at [685, 59] on div "[PERSON_NAME] and [PERSON_NAME]" at bounding box center [578, 63] width 234 height 16
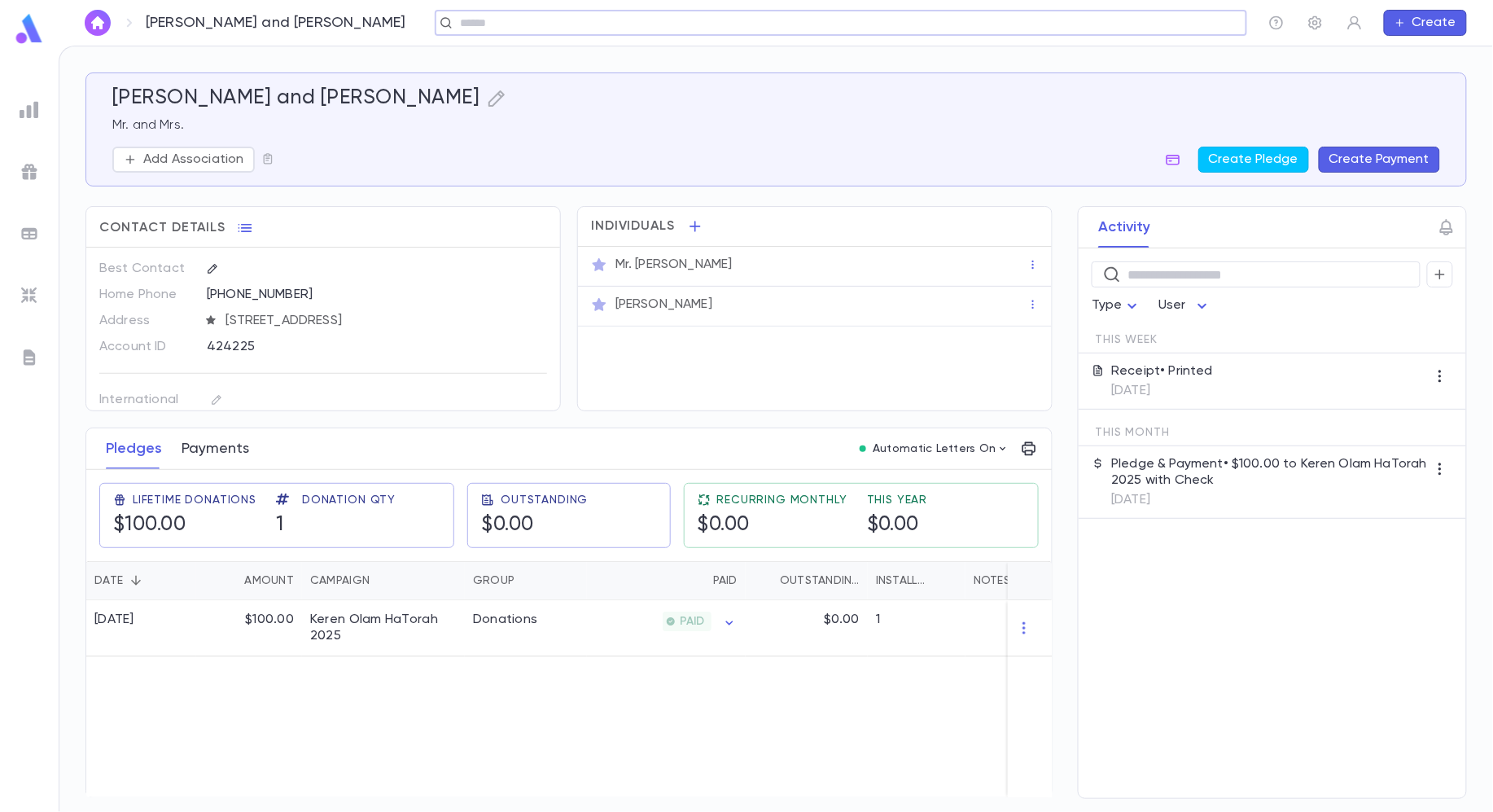
click at [210, 451] on button "Payments" at bounding box center [215, 448] width 68 height 40
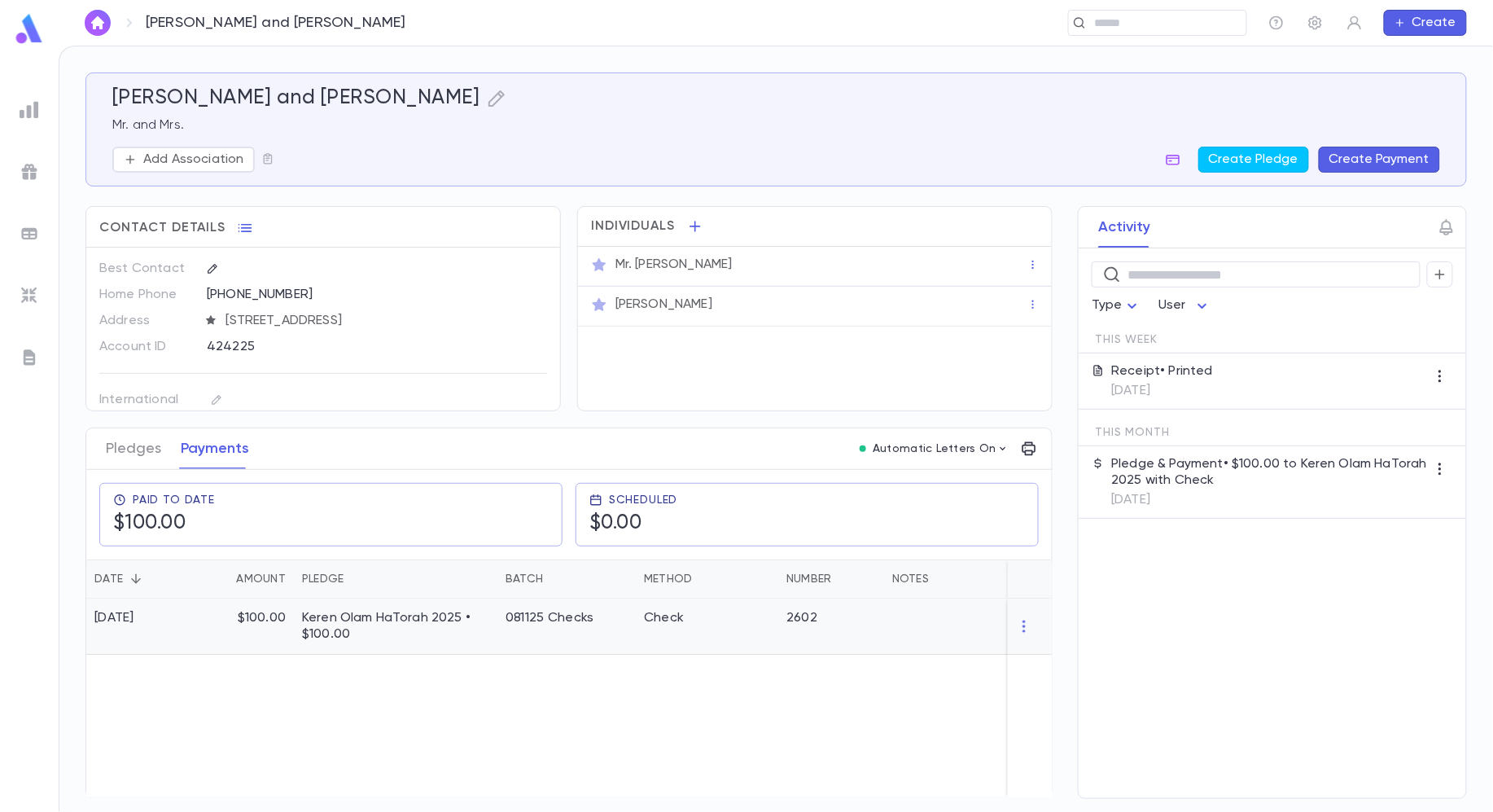
click at [346, 623] on p "Keren Olam HaTorah 2025 • $100.00" at bounding box center [395, 626] width 187 height 33
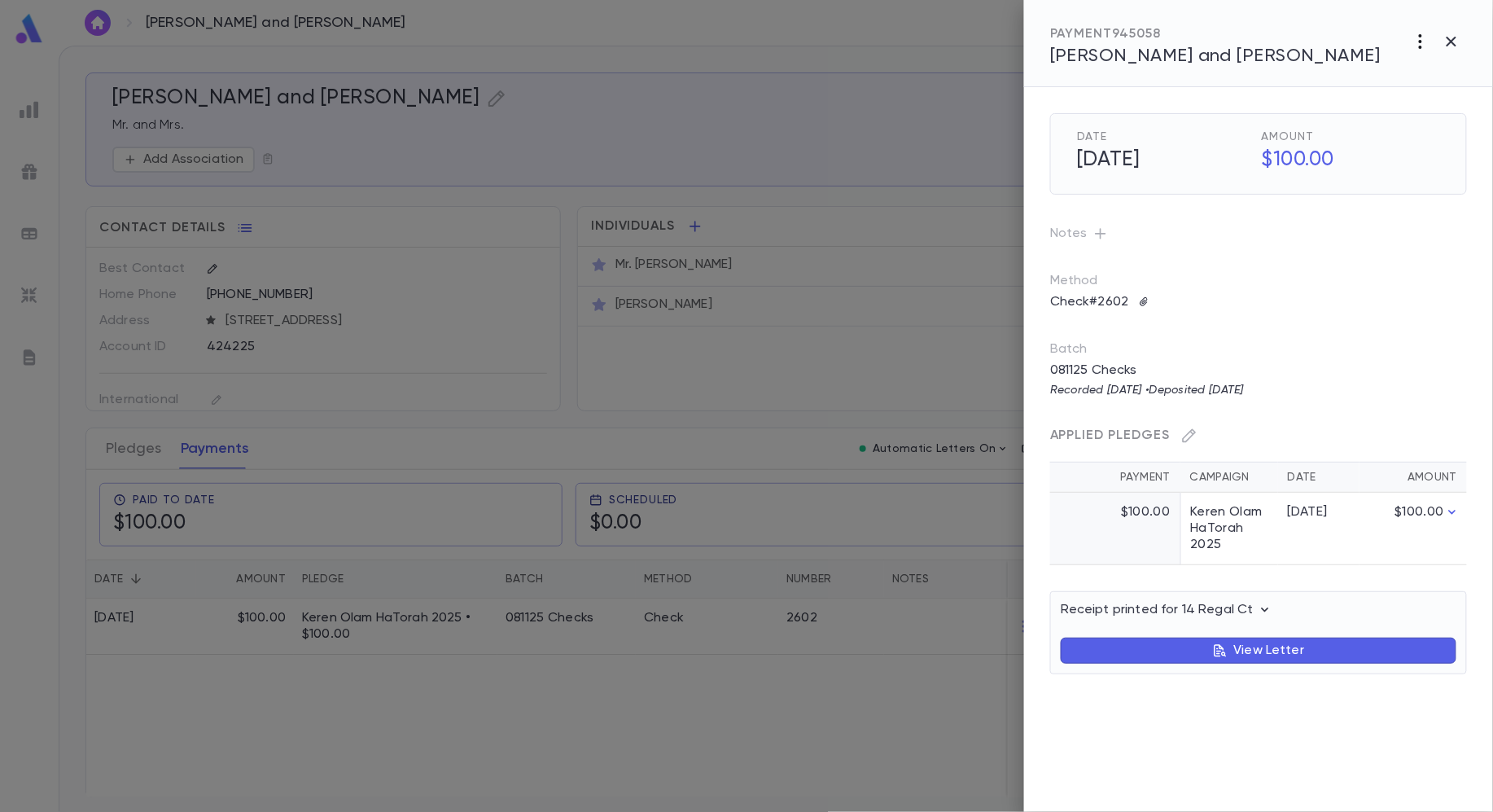
click at [1420, 37] on icon "button" at bounding box center [1421, 42] width 20 height 20
click at [1425, 103] on p "Send New Letter" at bounding box center [1401, 104] width 103 height 16
click at [1215, 668] on div at bounding box center [746, 406] width 1493 height 812
click at [1229, 652] on body "[PERSON_NAME] and [PERSON_NAME] ​ Create [PERSON_NAME] and [PERSON_NAME] Mr. an…" at bounding box center [746, 428] width 1493 height 766
click at [1206, 650] on button "View Letter" at bounding box center [1258, 651] width 395 height 26
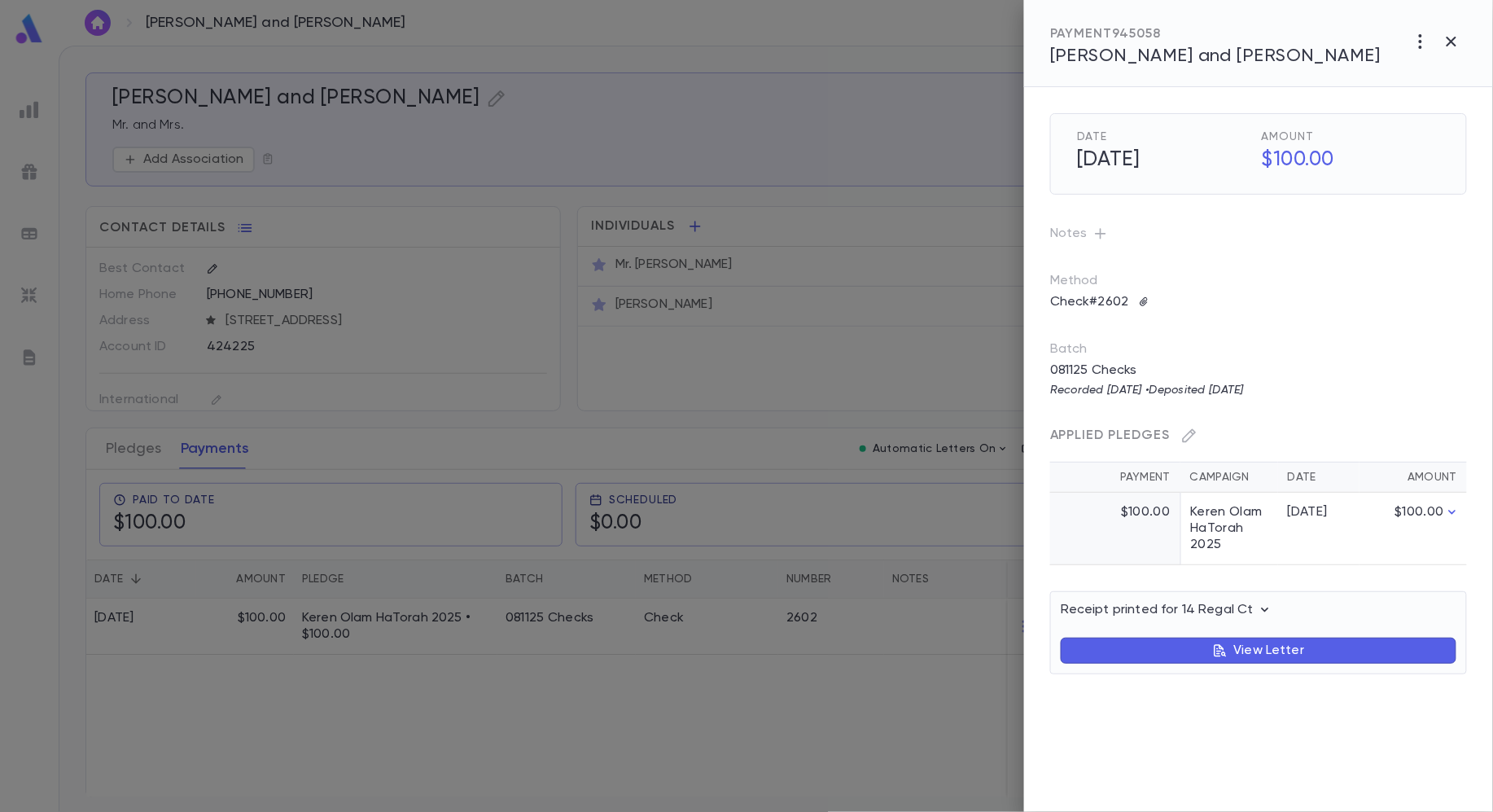
click at [1206, 646] on button "View Letter" at bounding box center [1258, 651] width 395 height 26
click at [1242, 646] on p "View Letter" at bounding box center [1270, 651] width 71 height 16
click at [1244, 595] on div "Receipt printed for 14 Regal Ct Letter: Receipt Payment is deductible Delivery:…" at bounding box center [1258, 632] width 417 height 83
click at [1244, 601] on div "Receipt printed for 14 Regal Ct Letter: Receipt Payment is deductible Delivery:…" at bounding box center [1258, 632] width 417 height 83
click at [1267, 616] on icon "button" at bounding box center [1265, 610] width 16 height 16
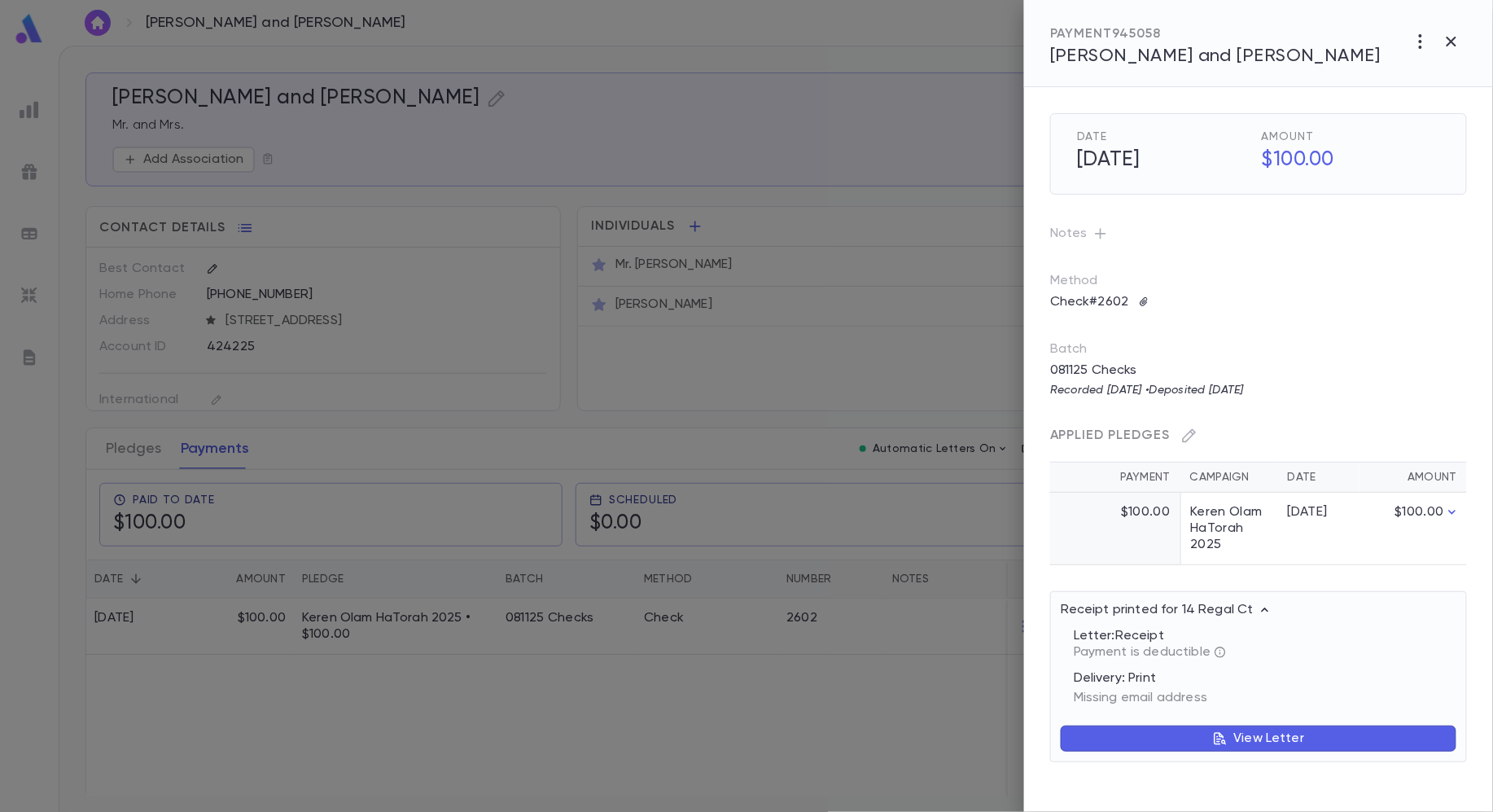
click at [1257, 613] on icon "button" at bounding box center [1265, 610] width 16 height 16
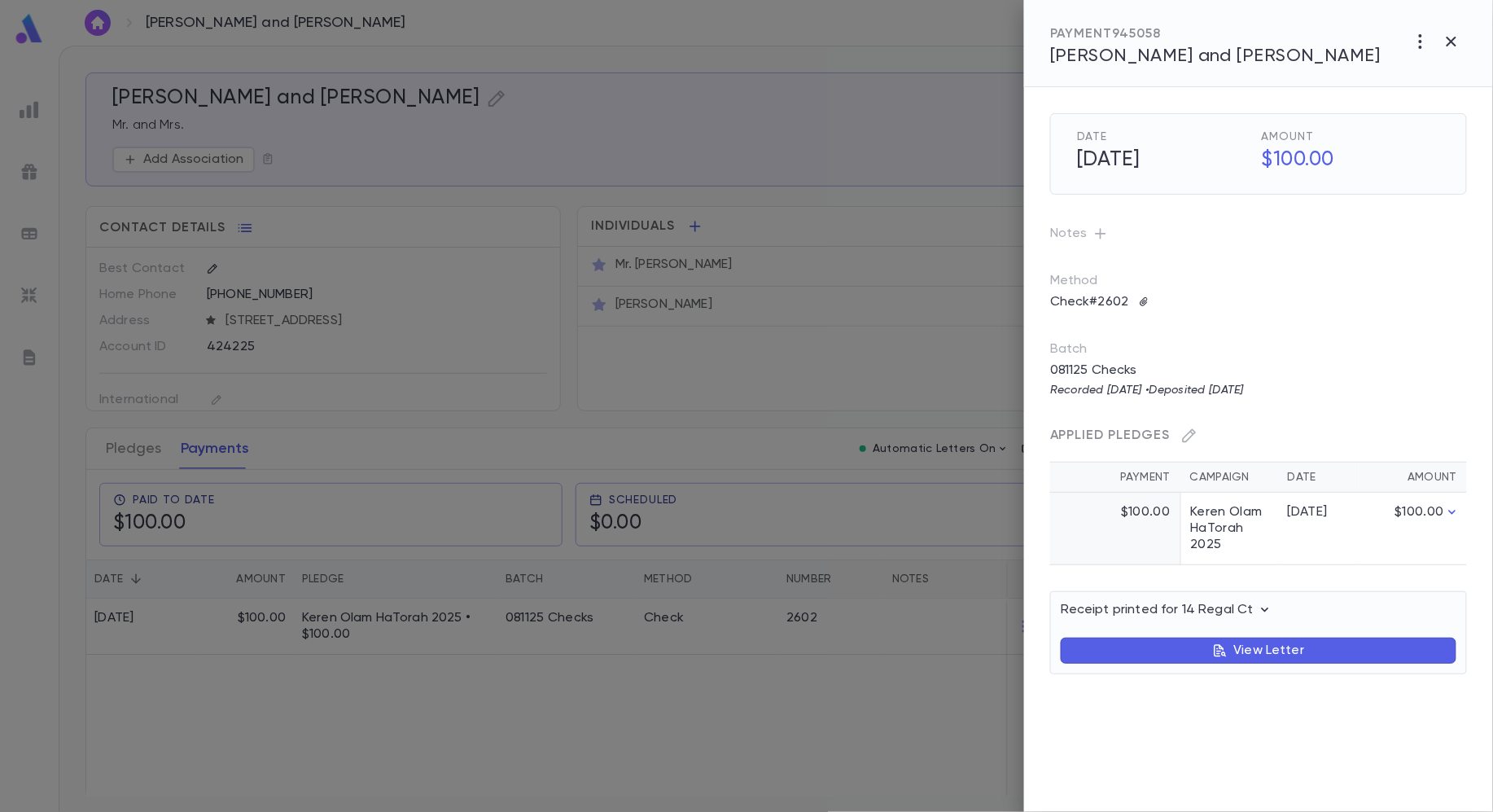
click at [854, 423] on div at bounding box center [746, 406] width 1493 height 812
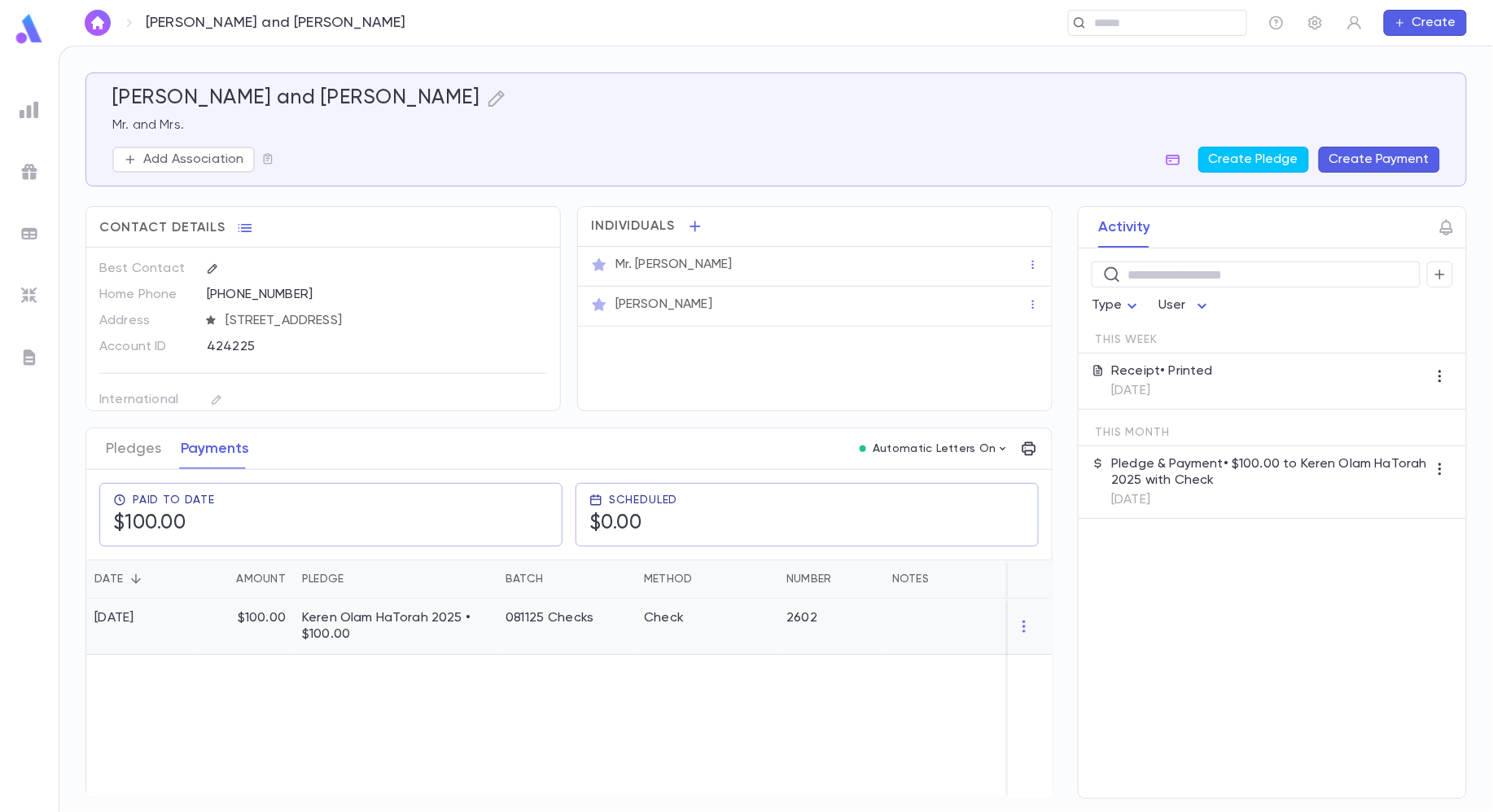
click at [271, 612] on p "$100.00" at bounding box center [262, 618] width 48 height 16
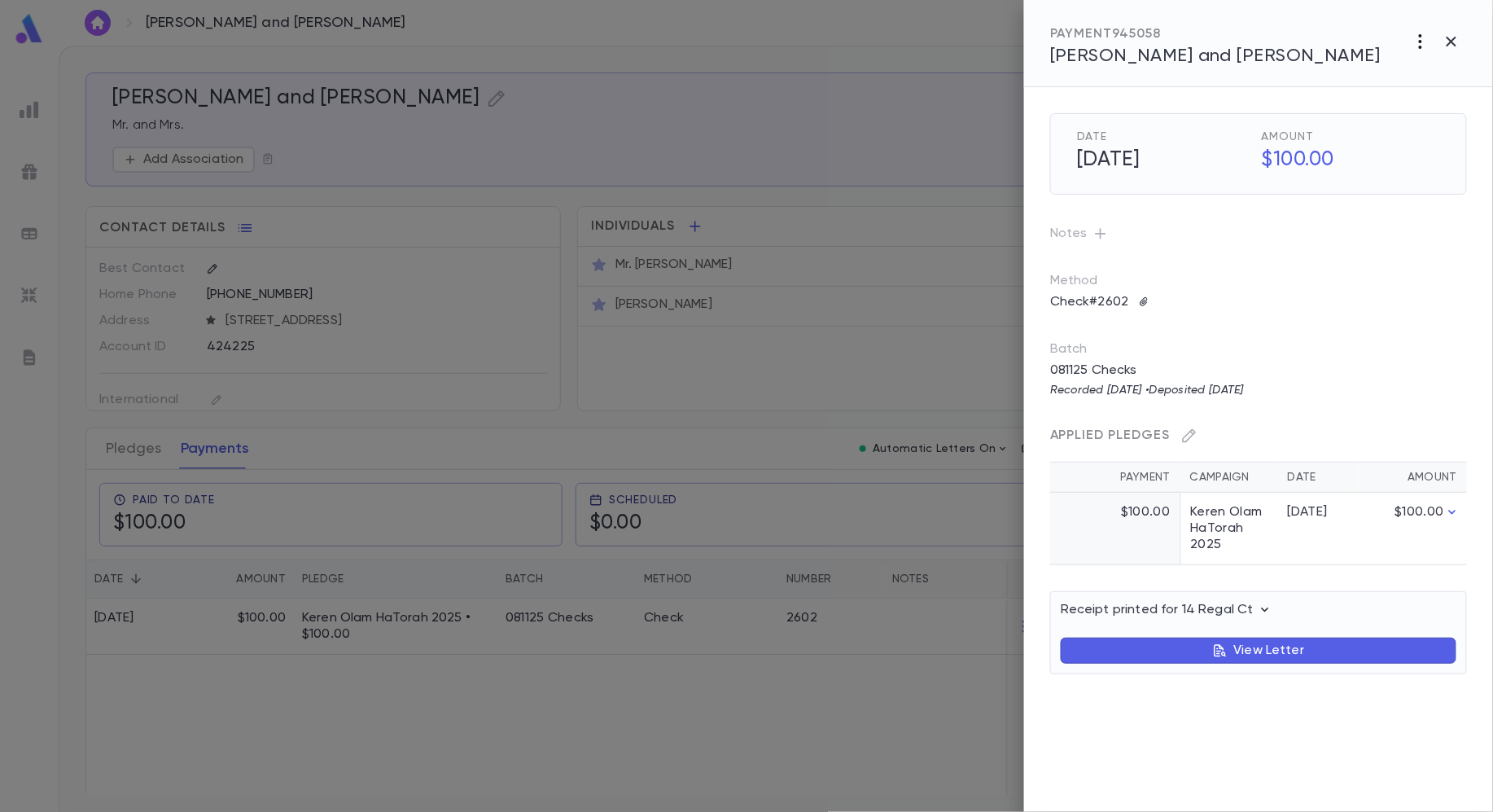
click at [1417, 36] on icon "button" at bounding box center [1421, 42] width 20 height 20
click at [1418, 110] on p "Send New Letter" at bounding box center [1401, 104] width 103 height 16
click at [1454, 138] on li "Print" at bounding box center [1451, 133] width 57 height 30
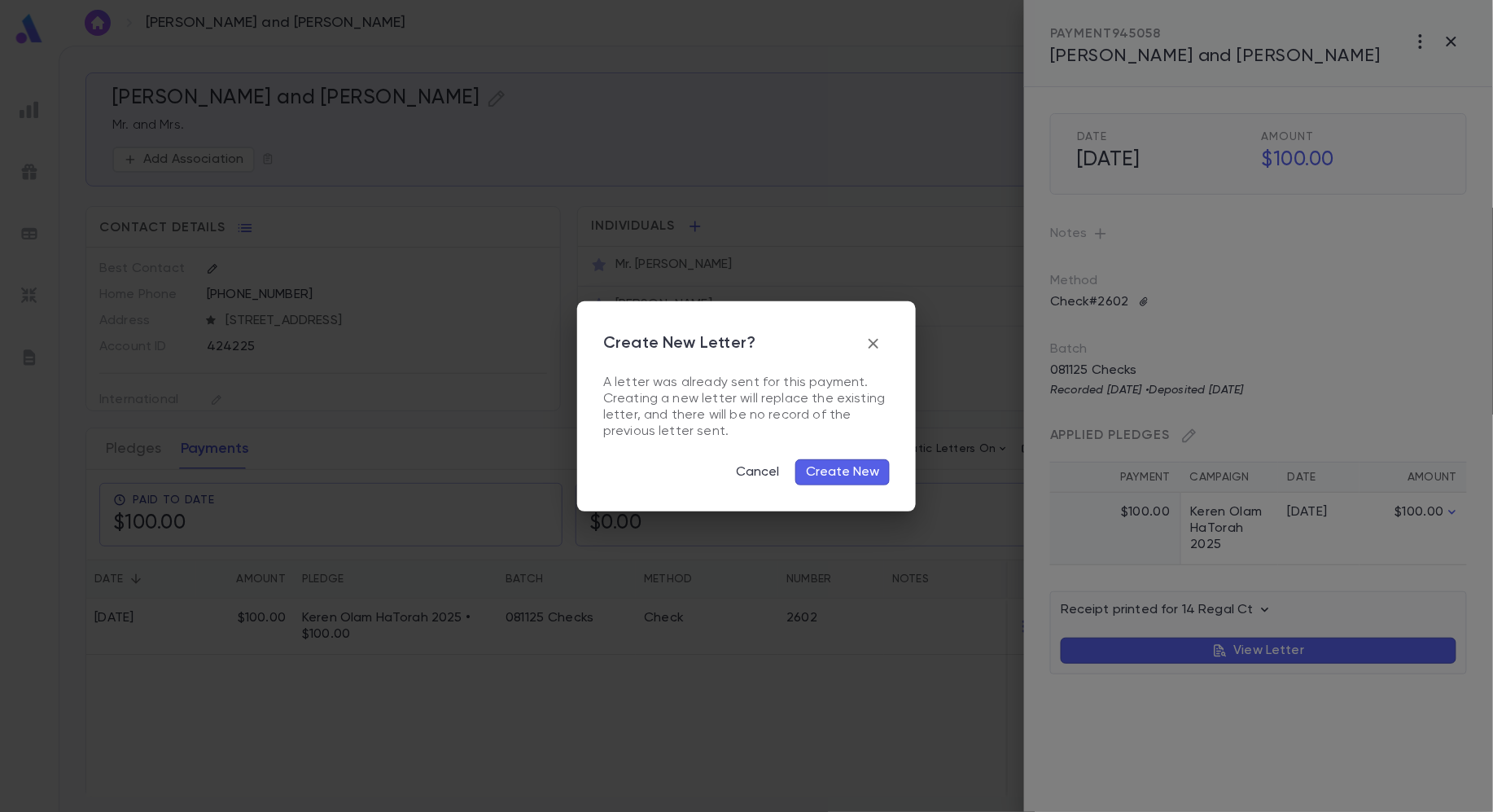
click at [881, 474] on button "Create New" at bounding box center [842, 473] width 95 height 26
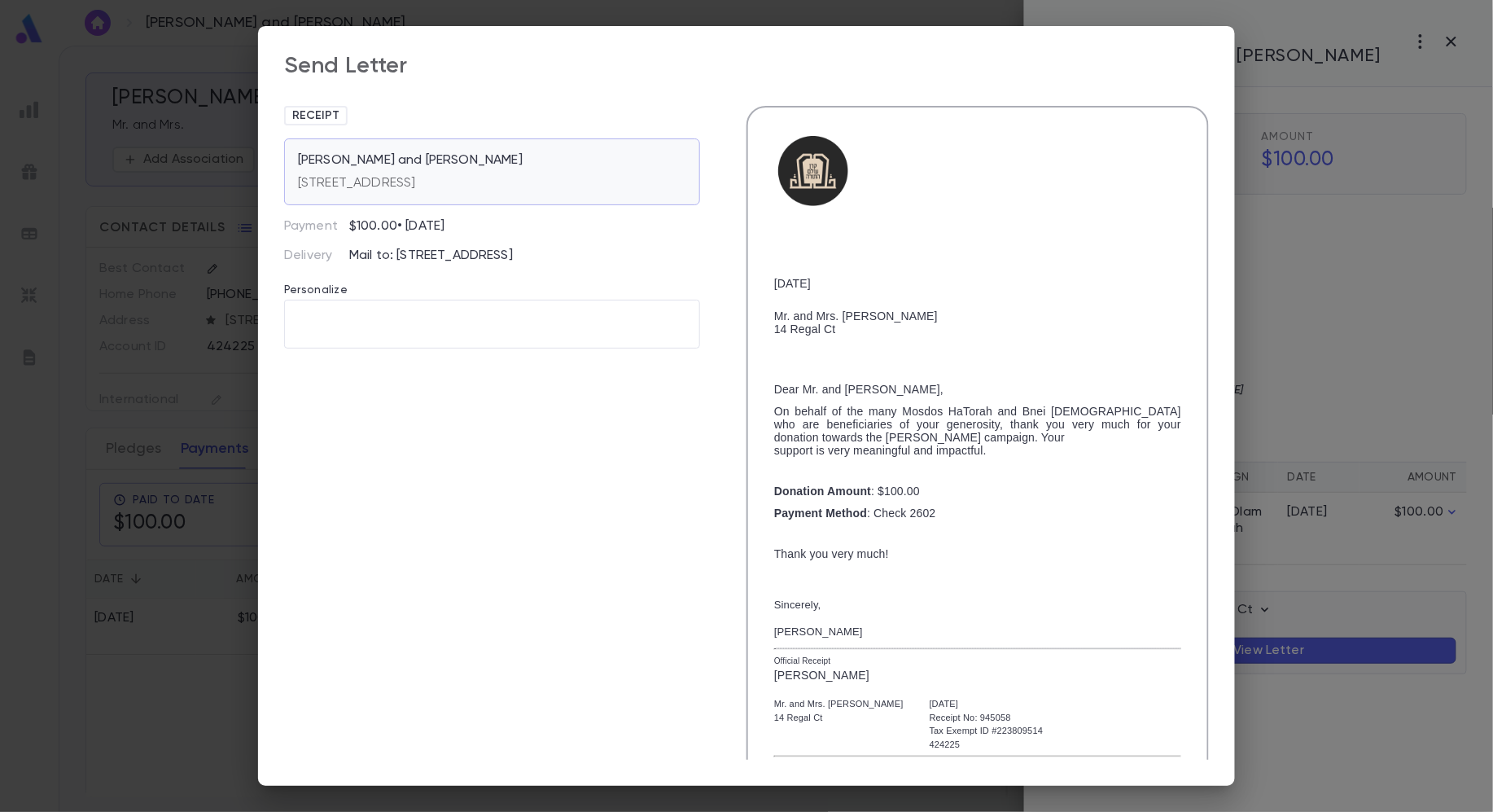
click at [416, 187] on p "[STREET_ADDRESS]" at bounding box center [357, 184] width 118 height 16
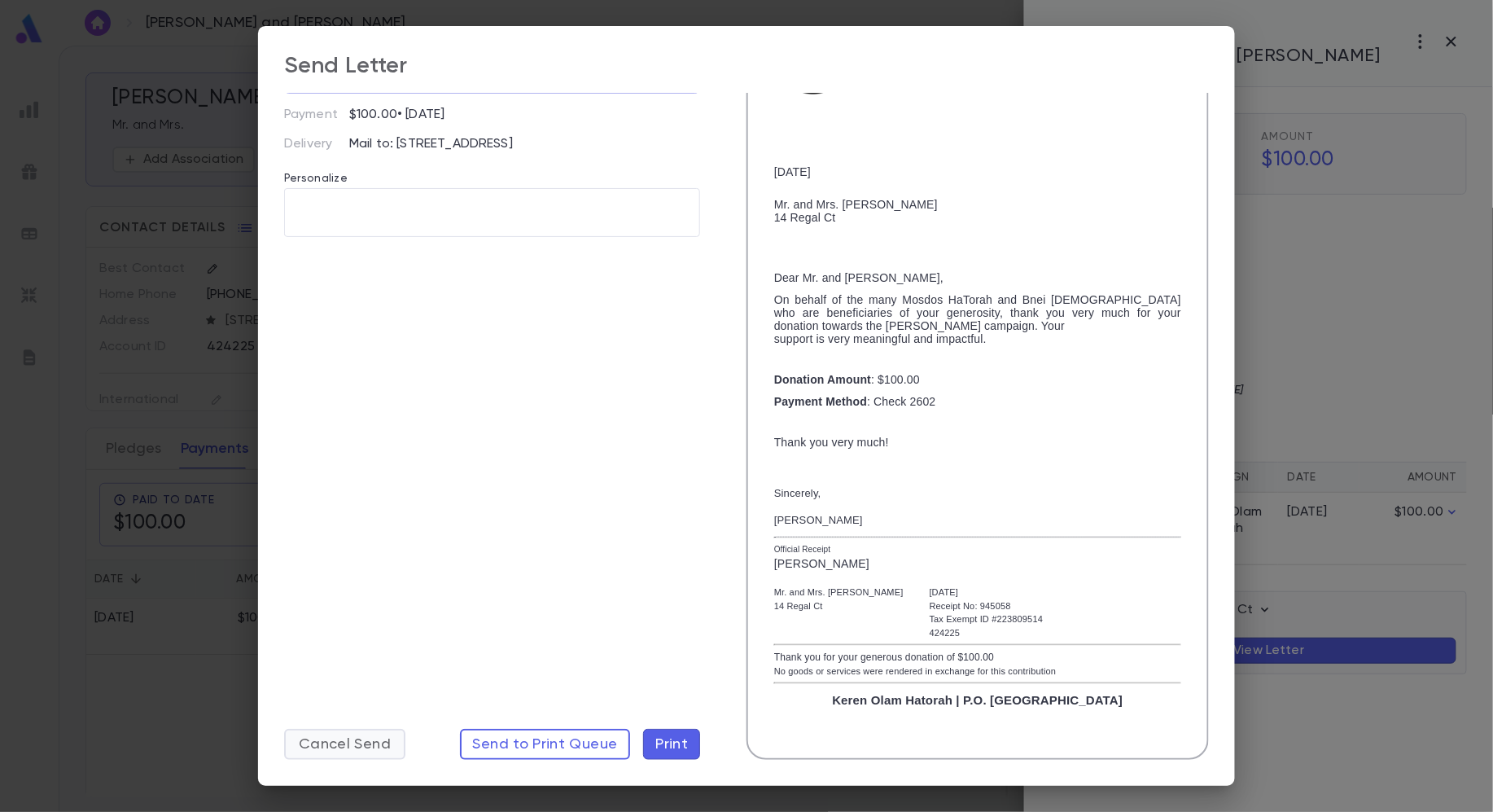
scroll to position [150, 0]
click at [355, 740] on span "Cancel Send" at bounding box center [345, 744] width 92 height 18
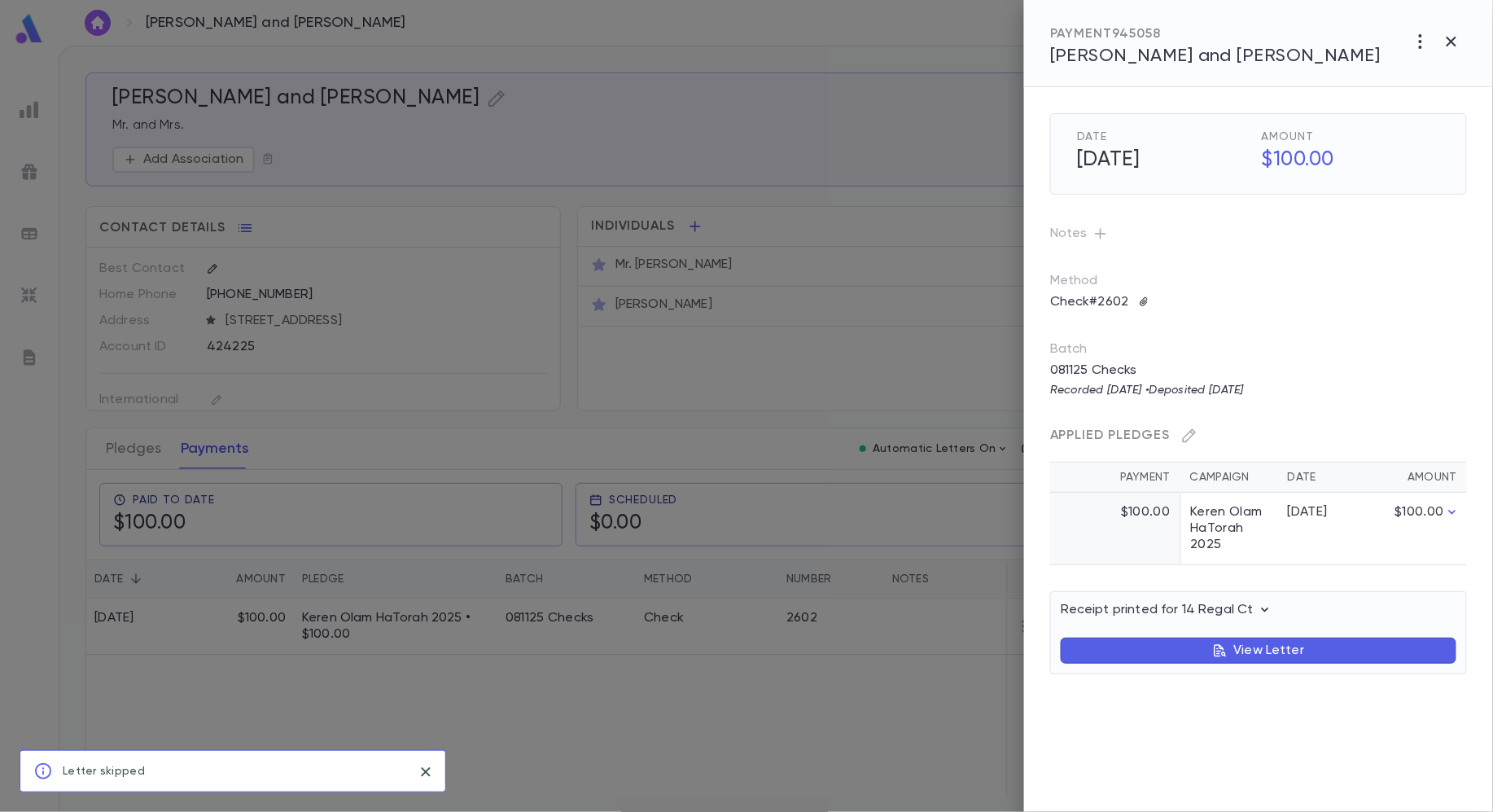
click at [200, 339] on div at bounding box center [746, 406] width 1493 height 812
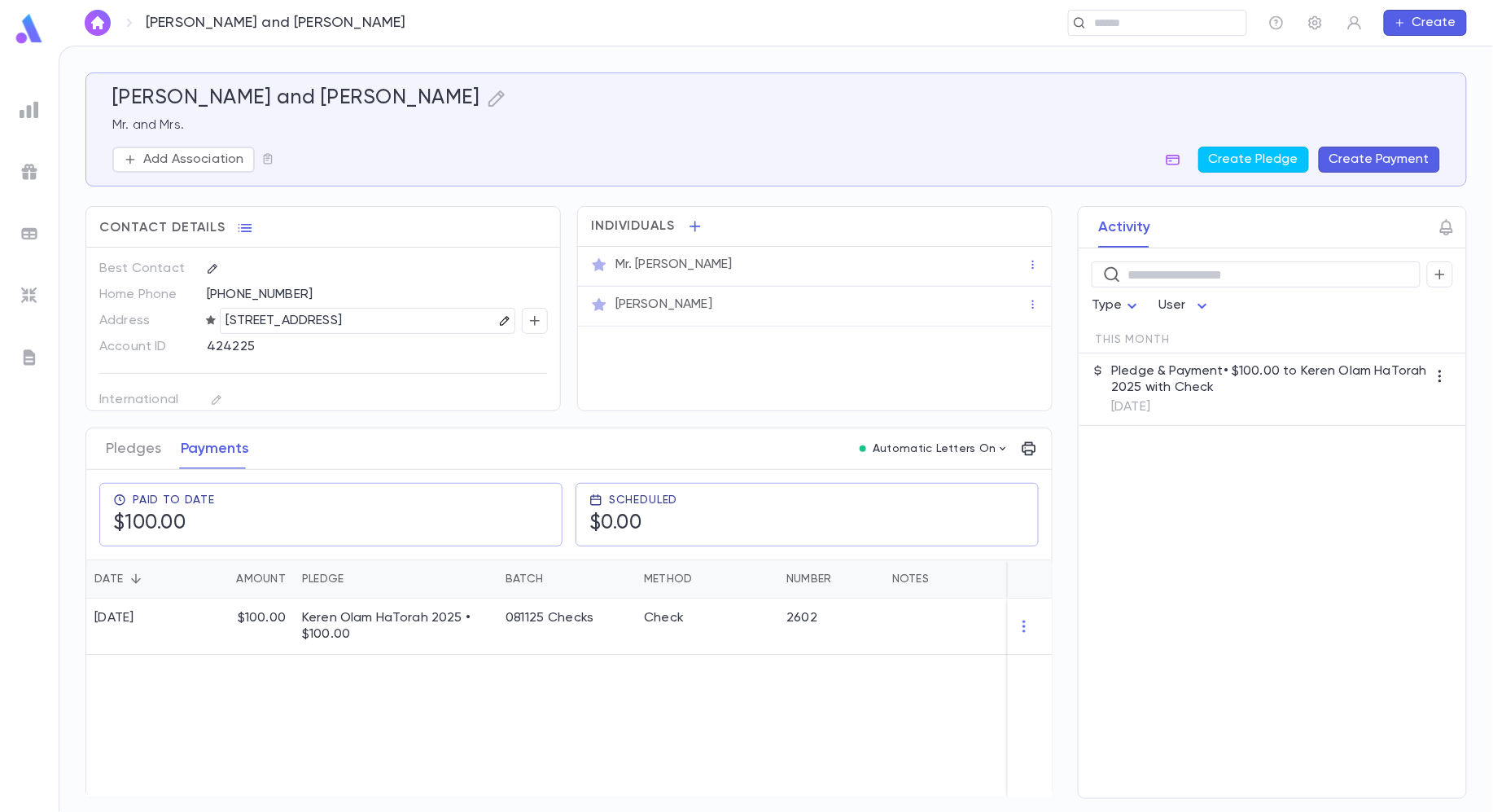
click at [499, 318] on icon "button" at bounding box center [505, 321] width 12 height 12
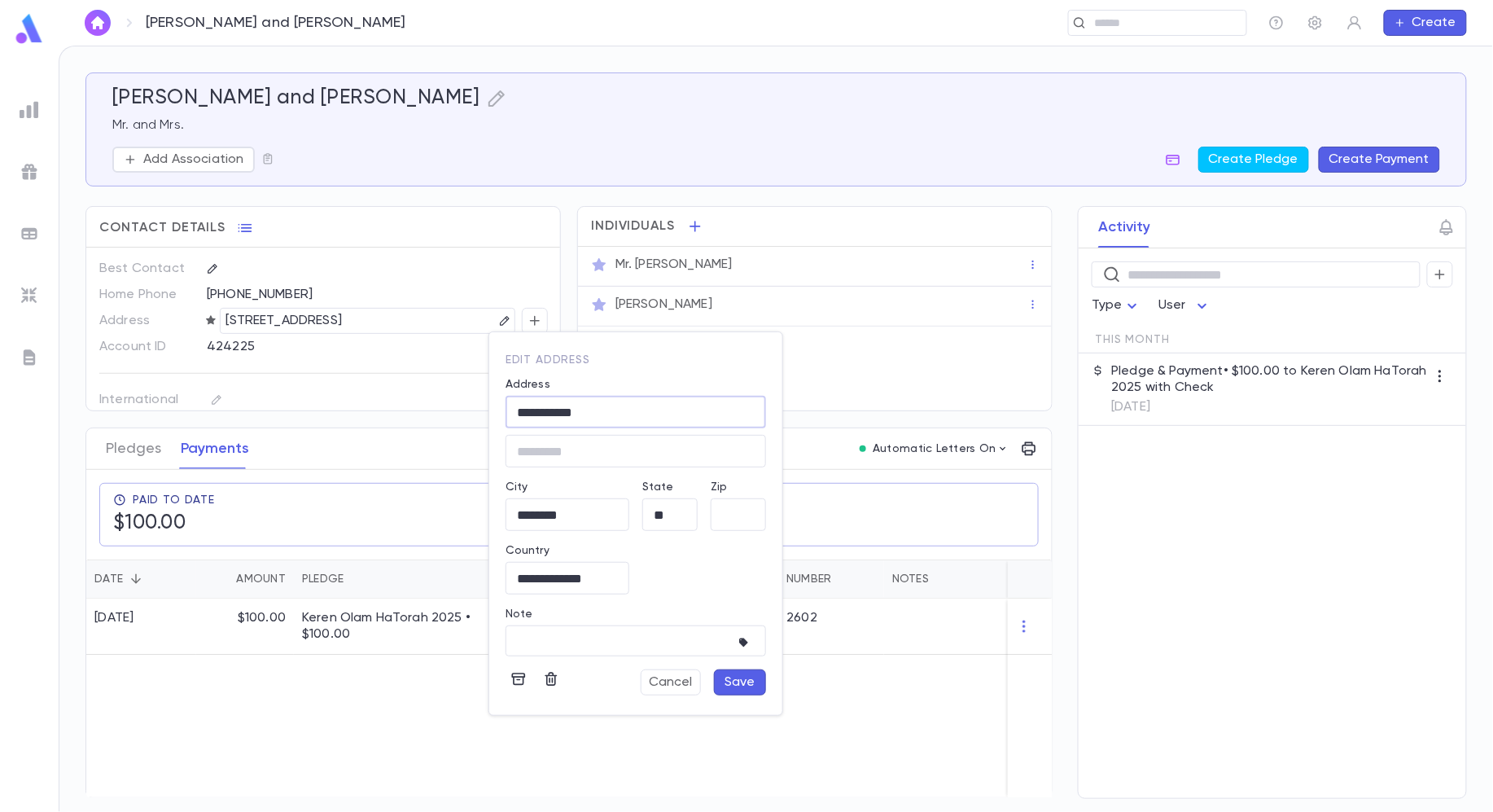
click at [741, 690] on button "Save" at bounding box center [740, 683] width 52 height 26
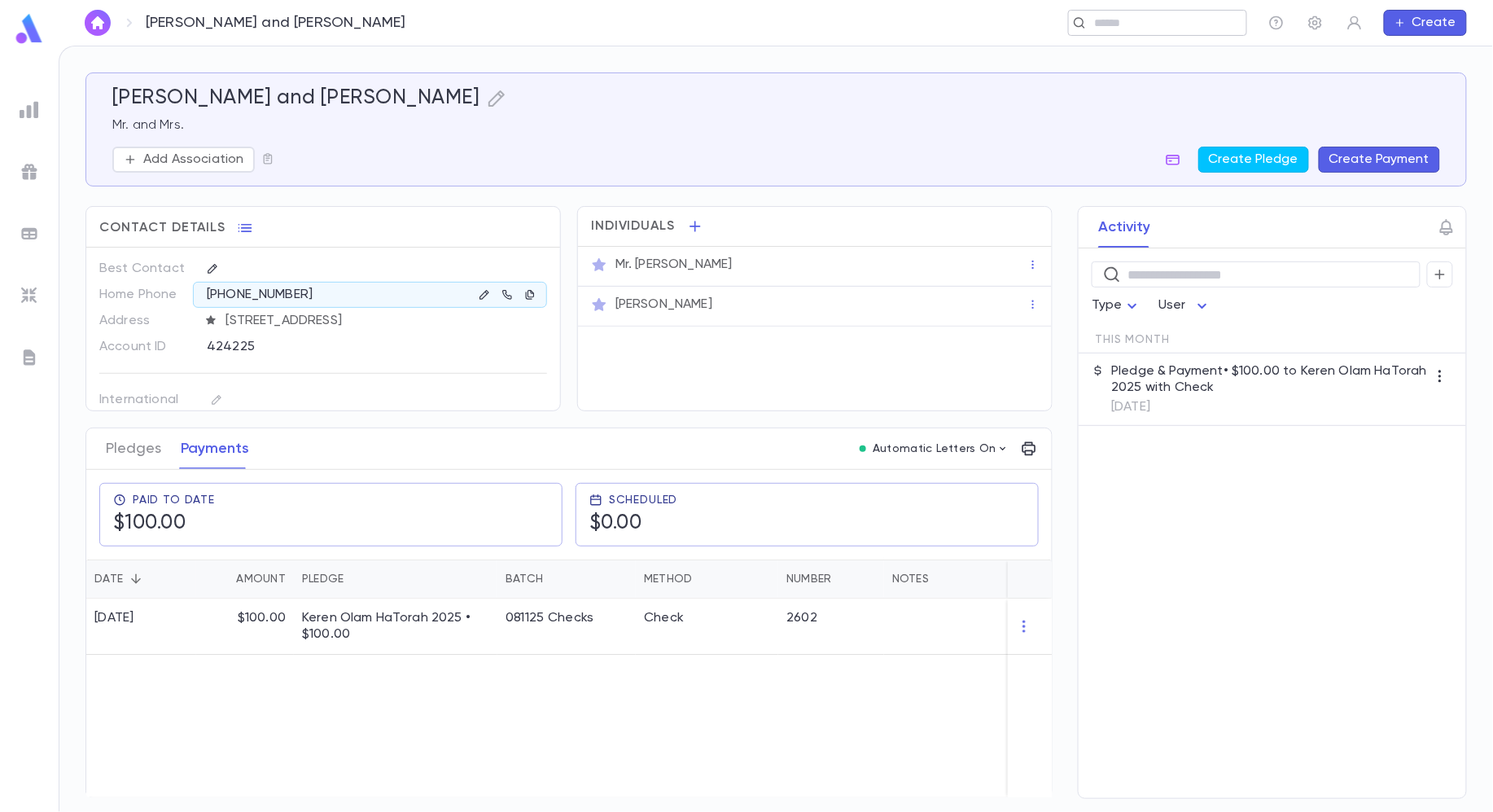
click at [1124, 10] on div "​" at bounding box center [1157, 23] width 179 height 26
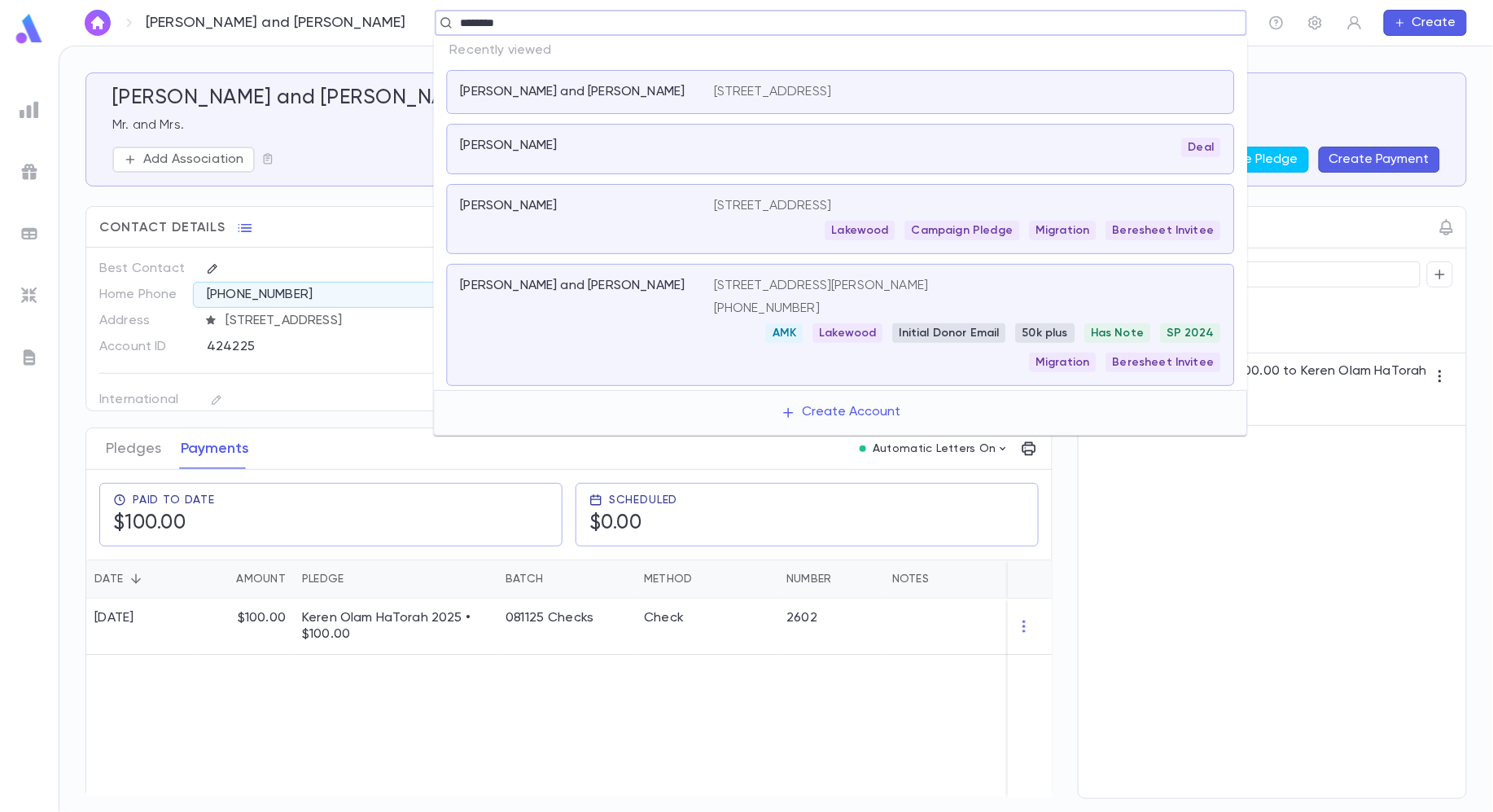
type input "********"
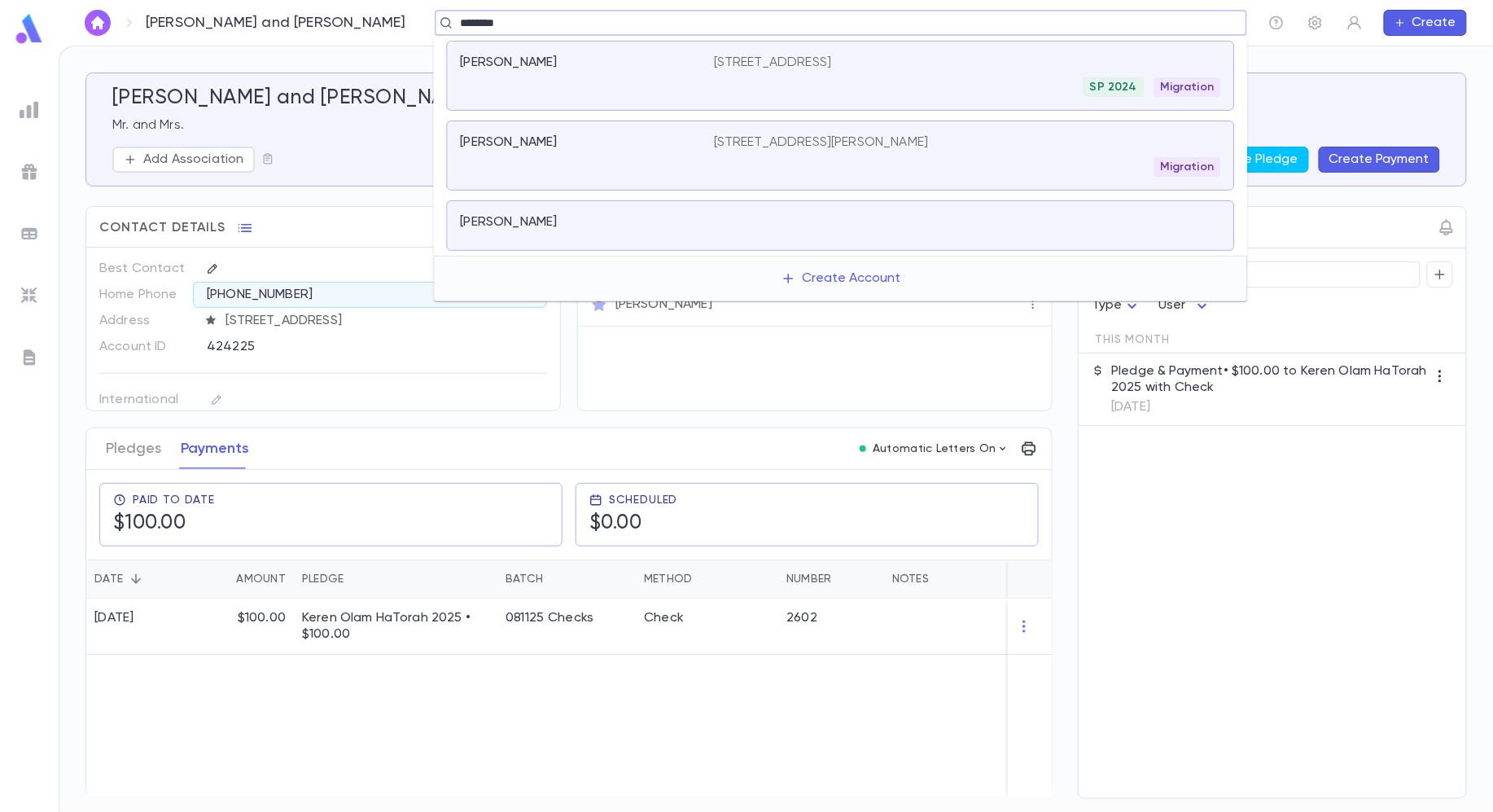
click at [779, 78] on div "SP 2024 Migration" at bounding box center [968, 87] width 507 height 20
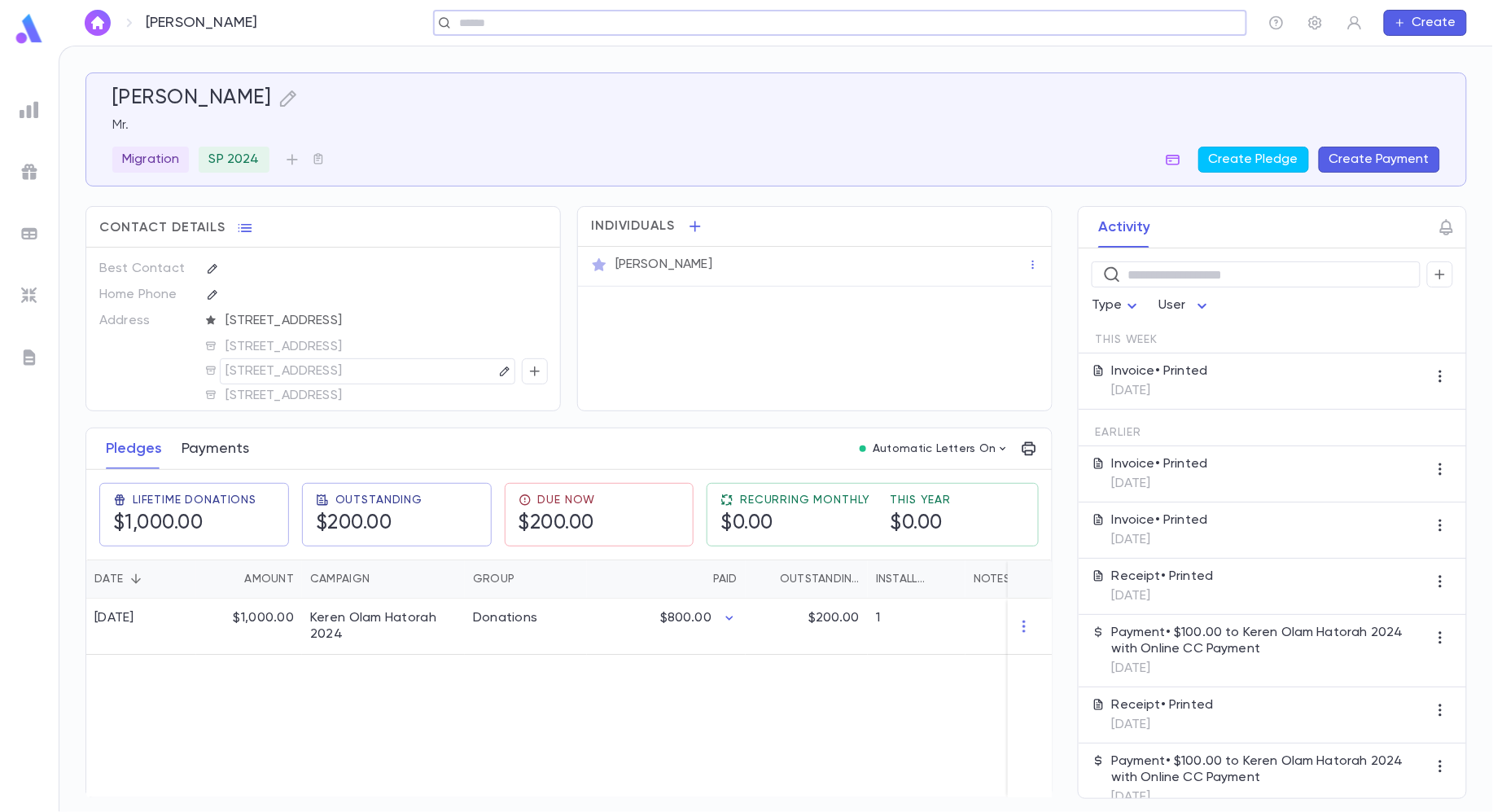
click at [219, 463] on button "Payments" at bounding box center [215, 448] width 68 height 40
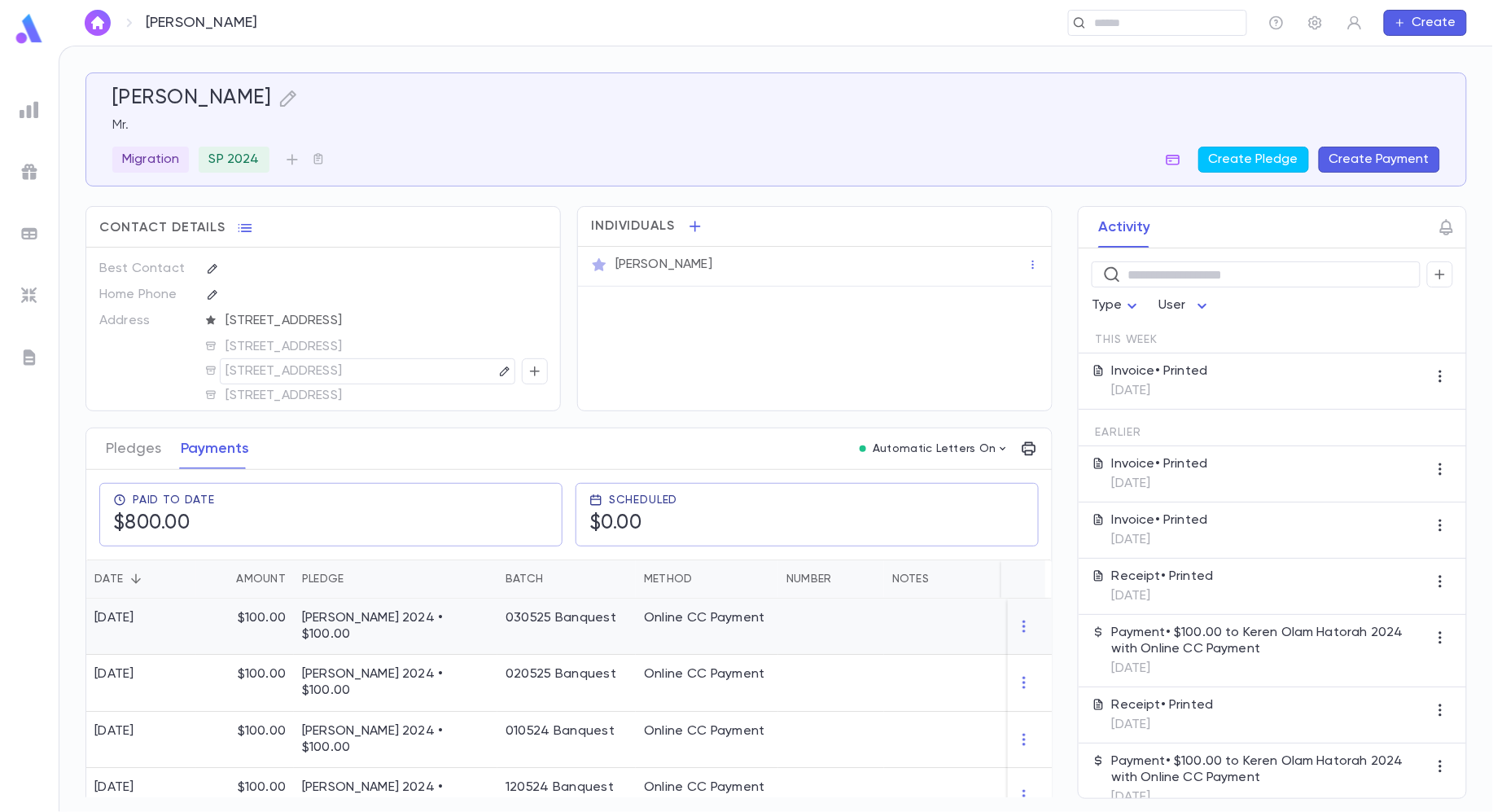
click at [385, 620] on p "[PERSON_NAME] 2024 • $100.00" at bounding box center [395, 626] width 187 height 33
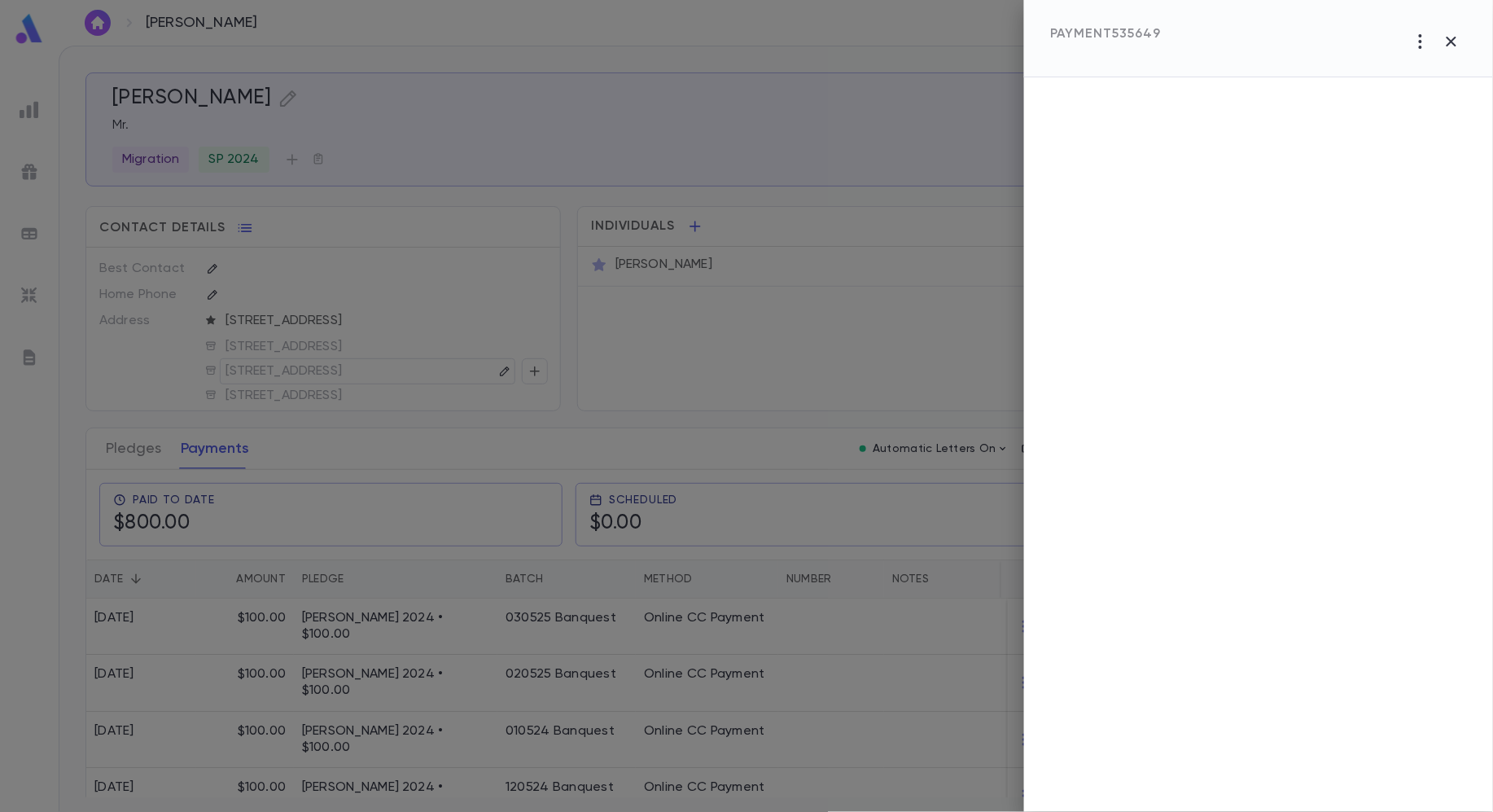
click at [323, 465] on div at bounding box center [746, 406] width 1493 height 812
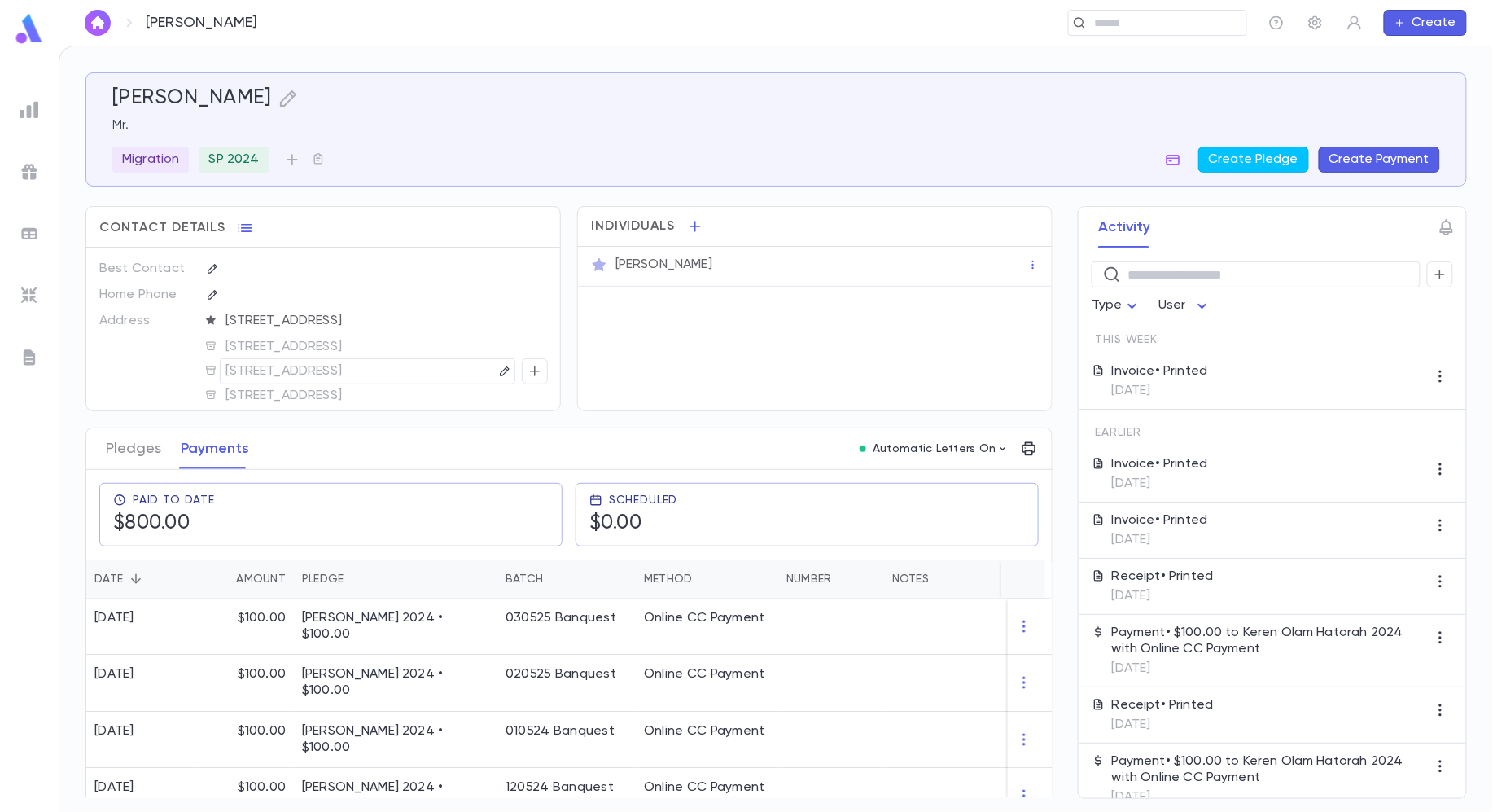
click at [99, 441] on div "Pledges Payments" at bounding box center [178, 448] width 163 height 40
click at [125, 441] on button "Pledges" at bounding box center [133, 448] width 55 height 40
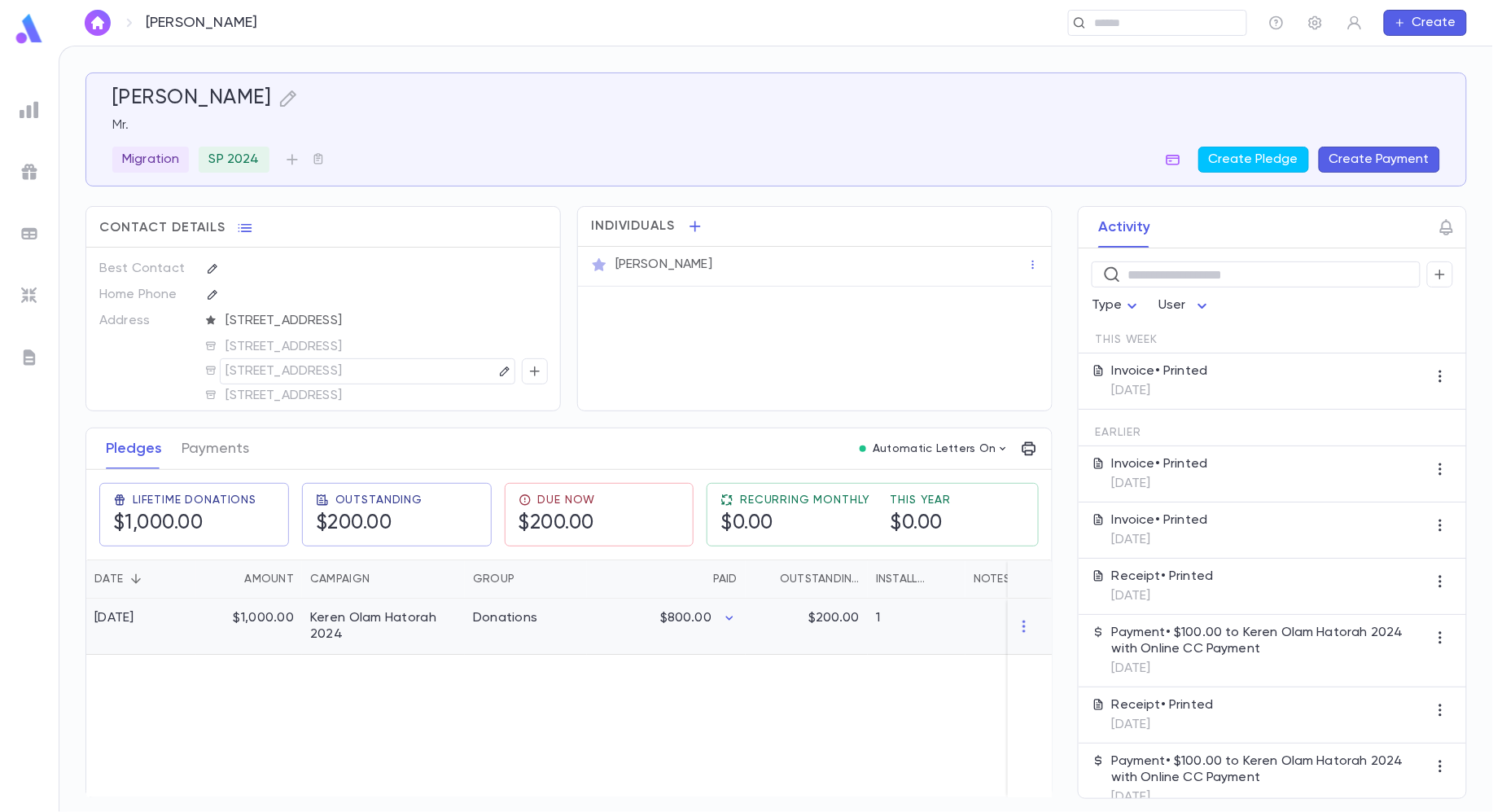
click at [497, 617] on div "Donations" at bounding box center [505, 618] width 65 height 16
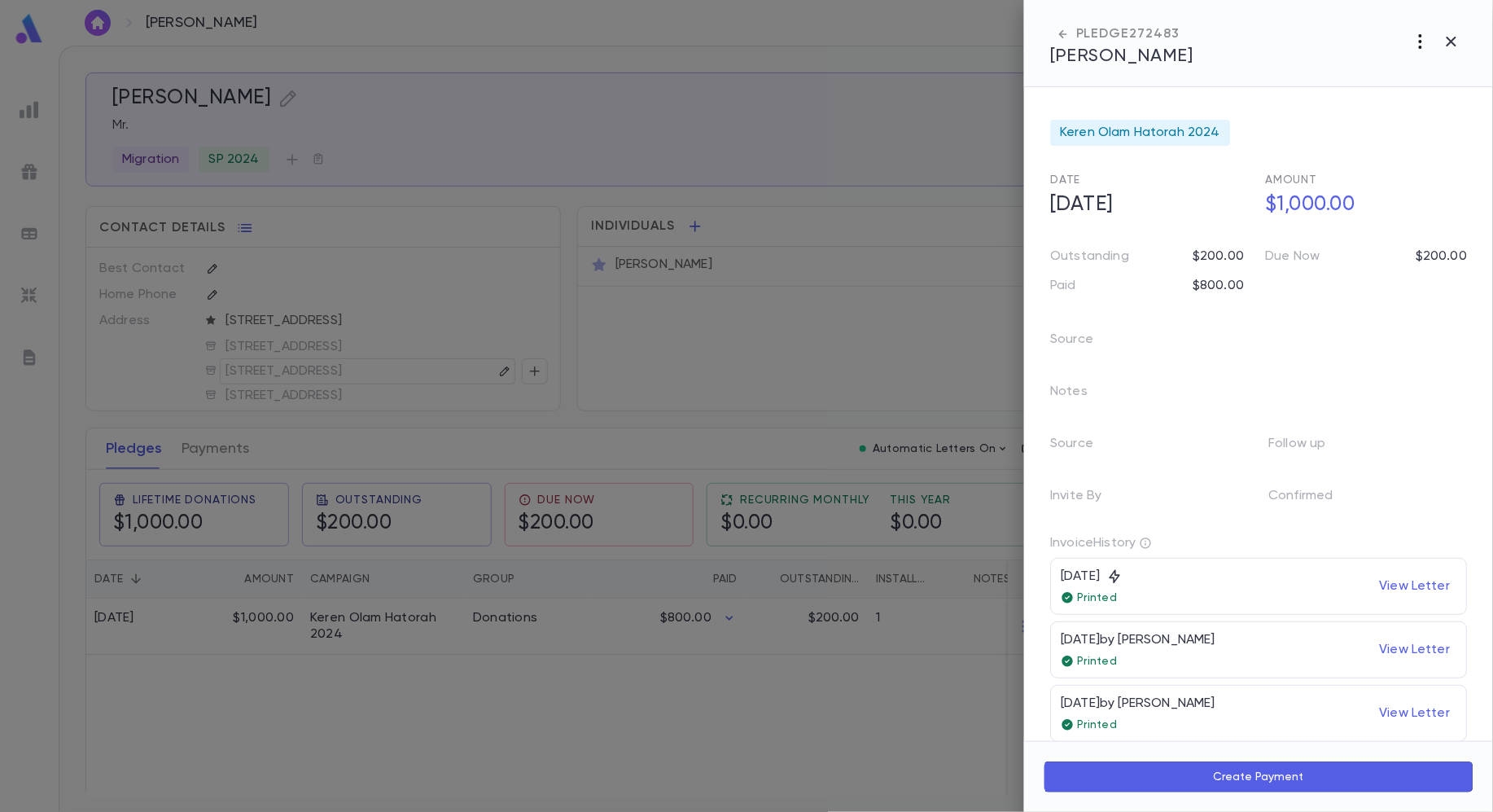
click at [1418, 55] on button "button" at bounding box center [1421, 42] width 31 height 31
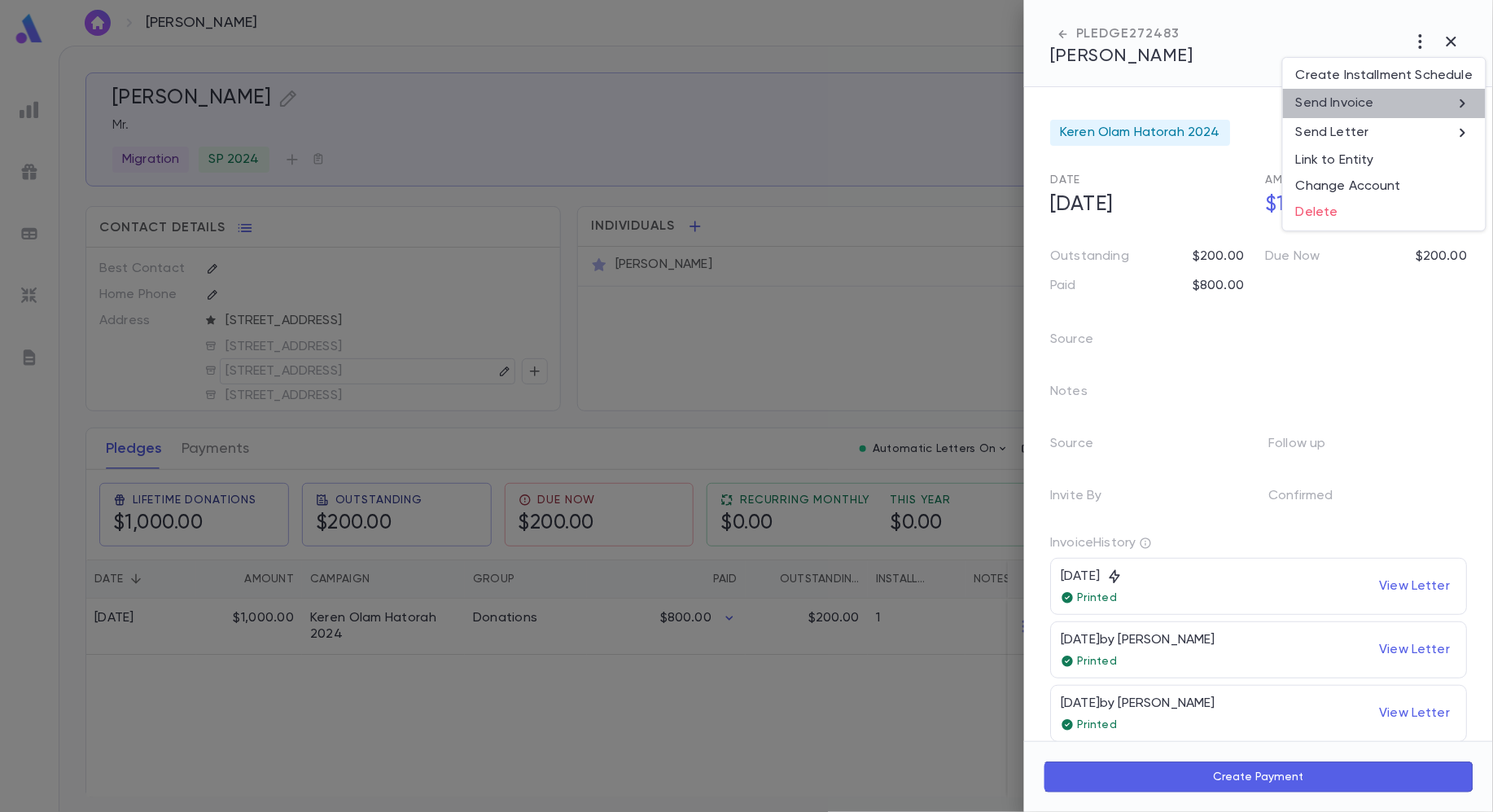
click at [1394, 105] on li "Send Invoice" at bounding box center [1384, 104] width 203 height 30
click at [1454, 138] on li "Print" at bounding box center [1451, 133] width 57 height 30
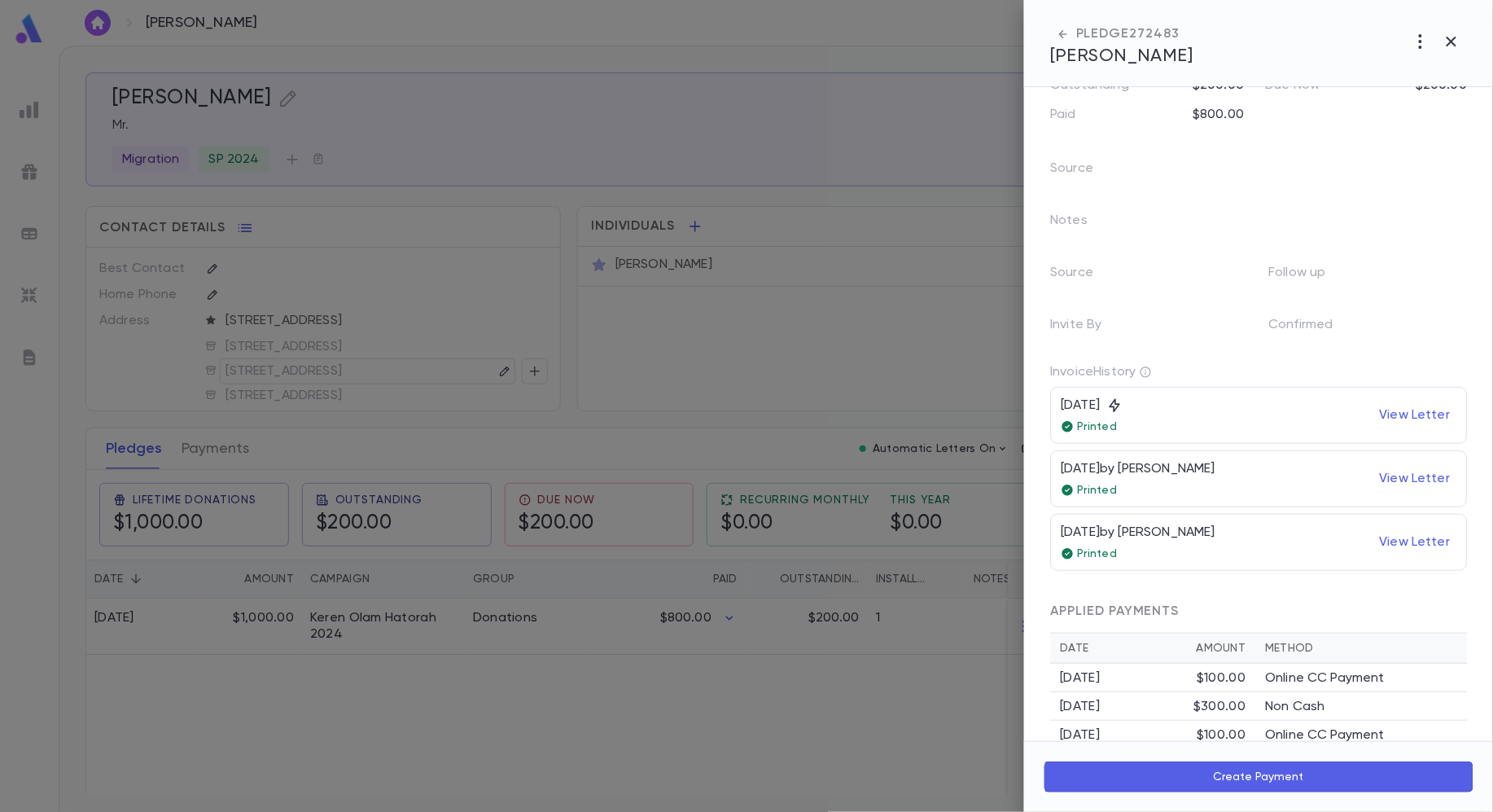
scroll to position [187, 0]
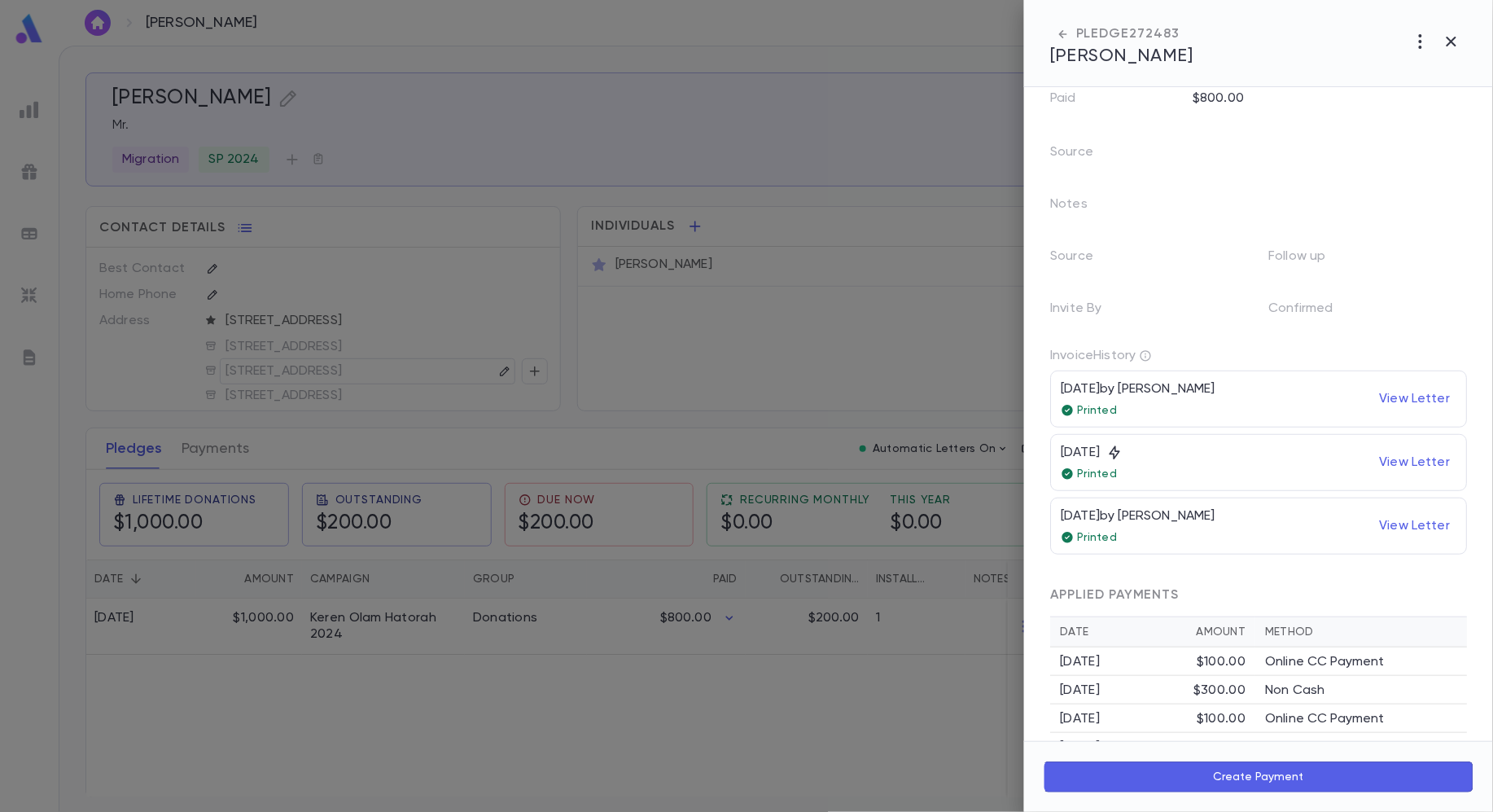
click at [930, 83] on div at bounding box center [746, 406] width 1493 height 812
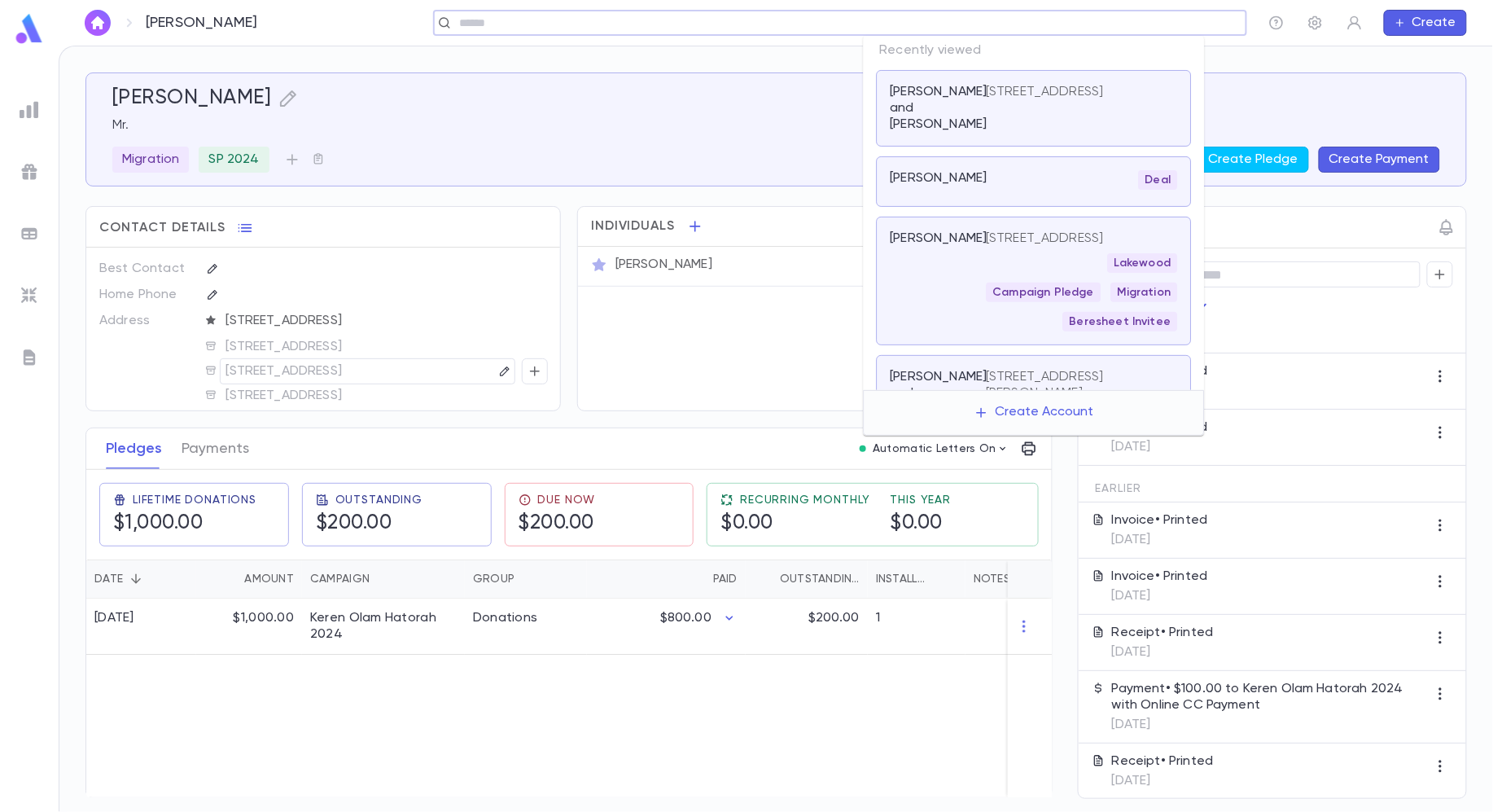
click at [1112, 25] on input "text" at bounding box center [835, 23] width 761 height 16
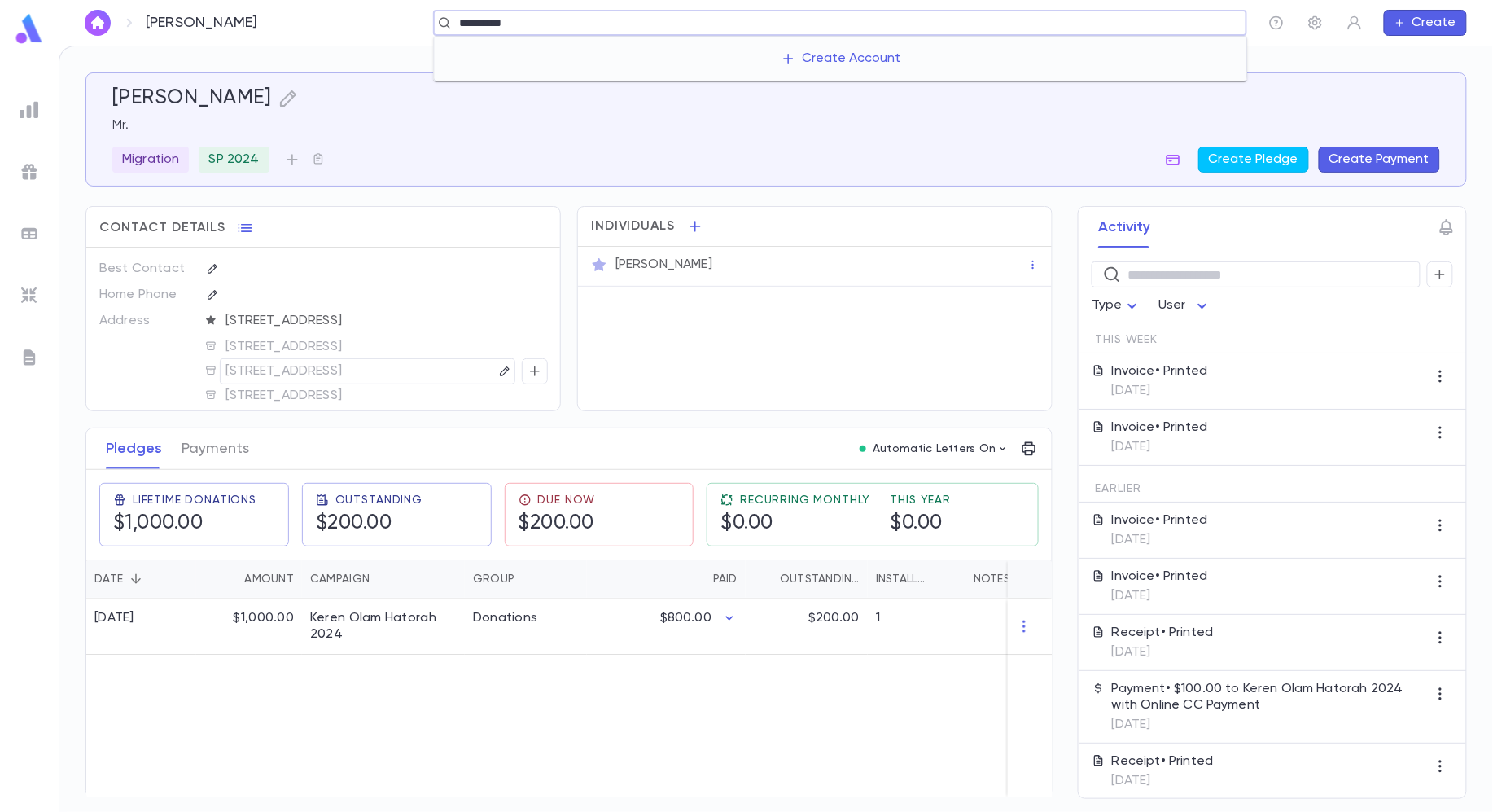
type input "**********"
click at [544, 63] on p "[PERSON_NAME] and [PERSON_NAME]" at bounding box center [573, 63] width 225 height 16
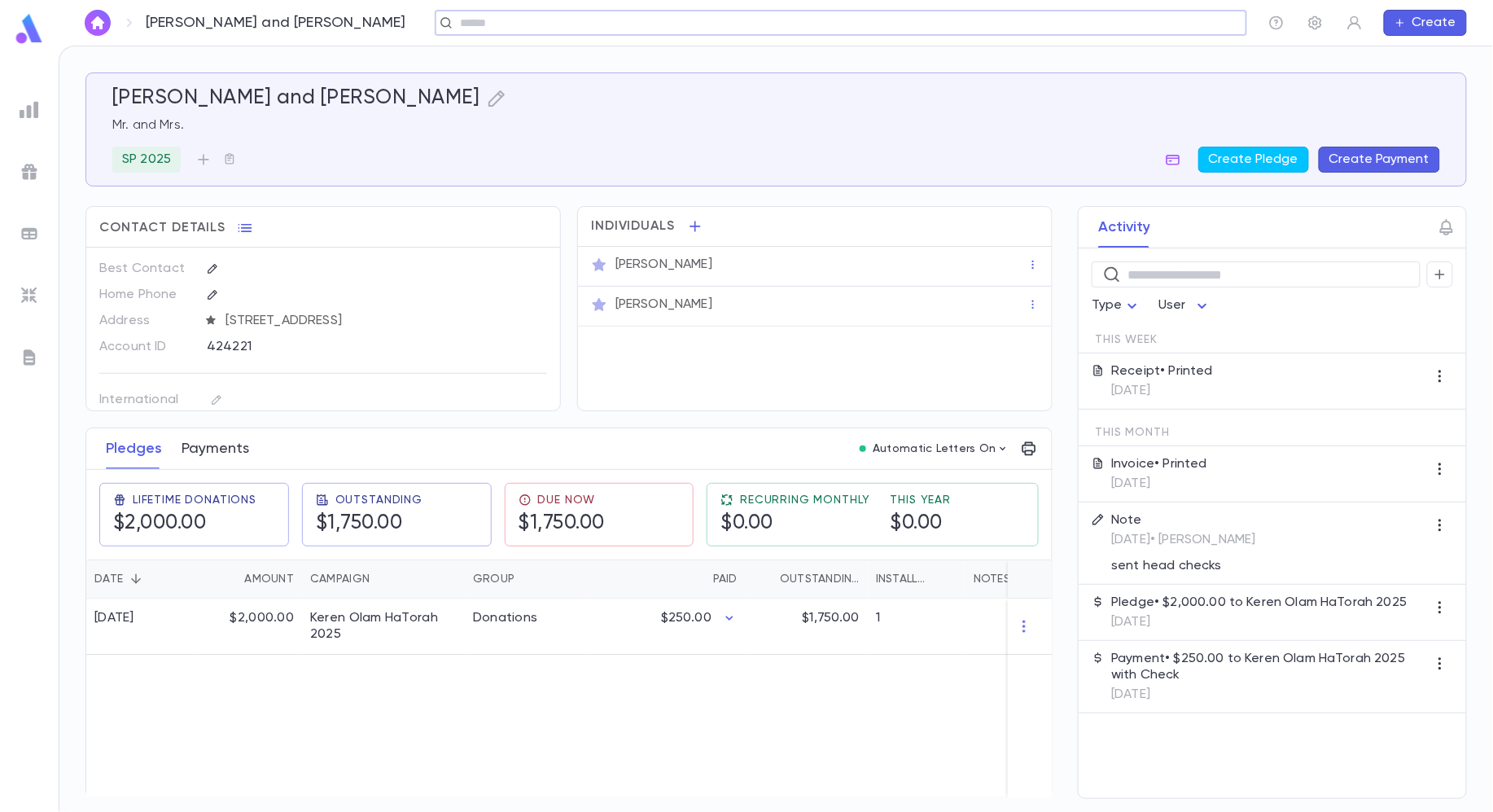
click at [219, 441] on button "Payments" at bounding box center [215, 448] width 68 height 40
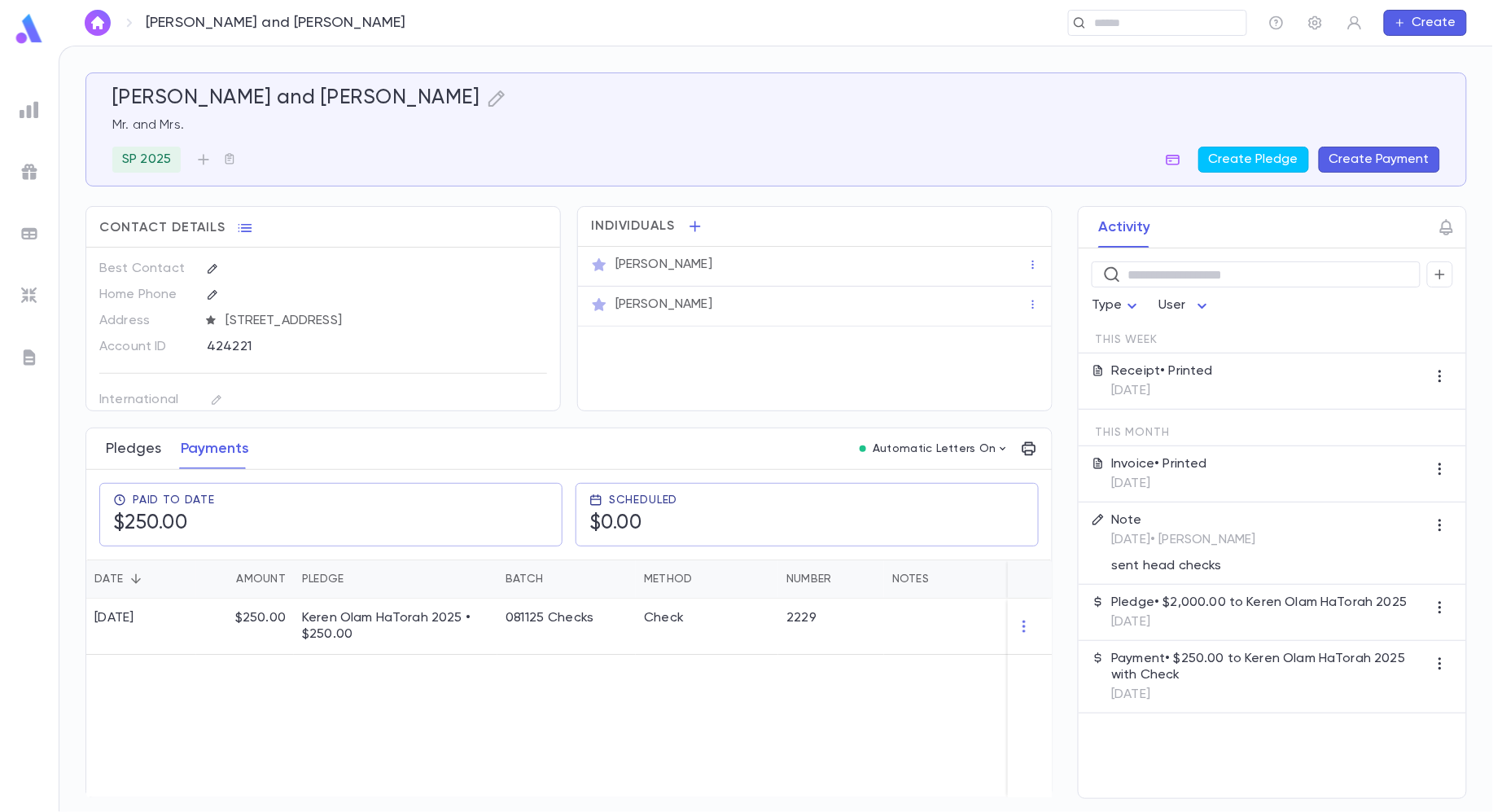
click at [128, 466] on button "Pledges" at bounding box center [133, 448] width 55 height 40
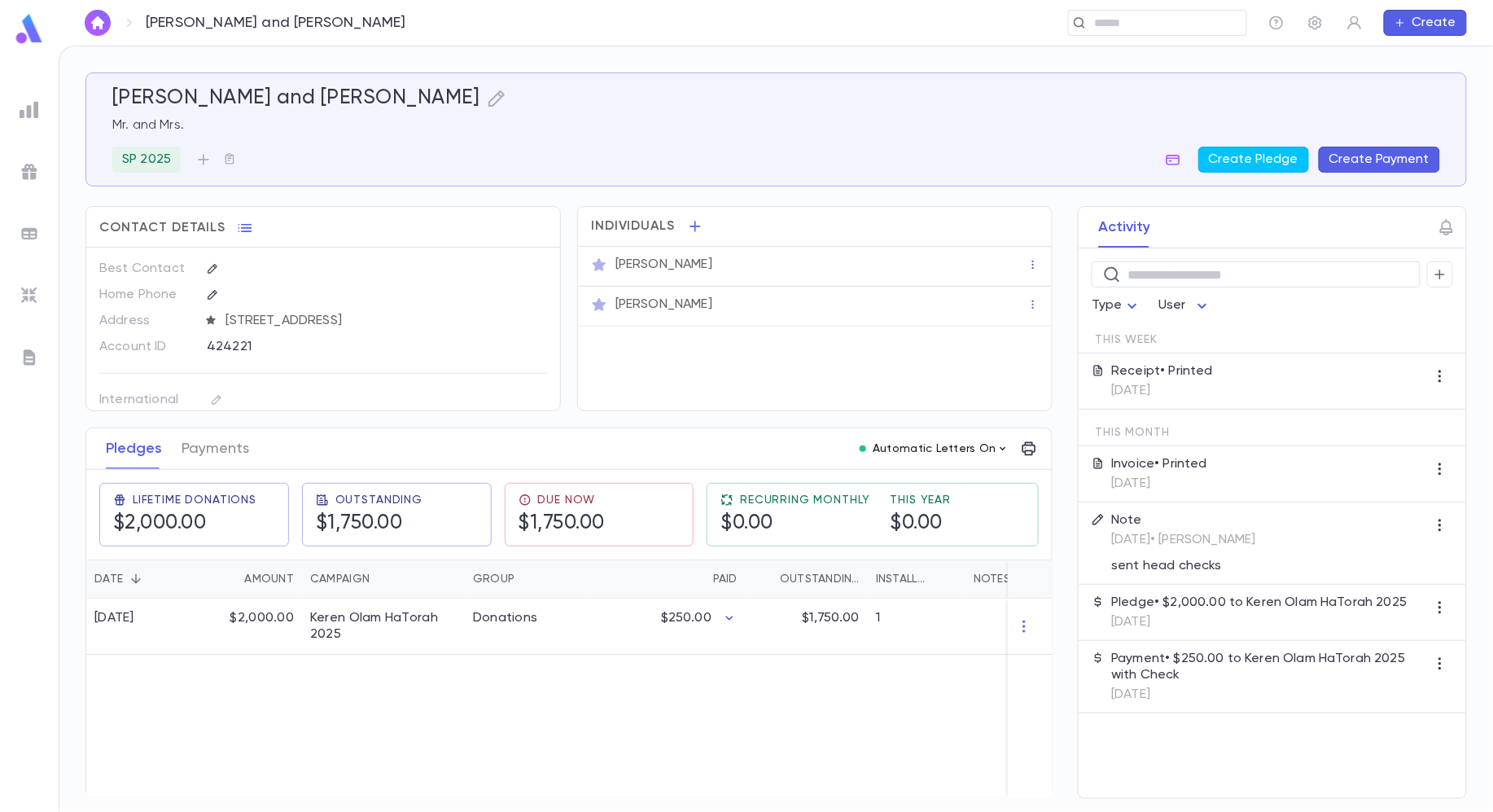
click at [955, 447] on p "Automatic Letters On" at bounding box center [935, 449] width 124 height 13
click at [821, 412] on div at bounding box center [746, 406] width 1493 height 812
